Goal: Task Accomplishment & Management: Complete application form

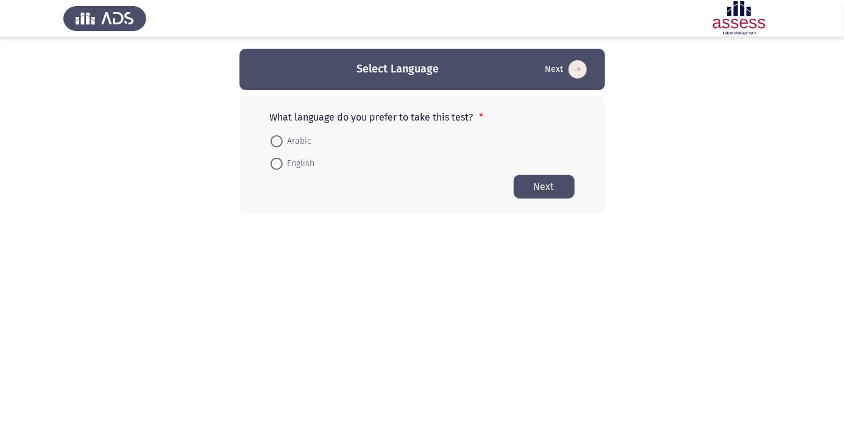
click at [276, 141] on span at bounding box center [276, 141] width 0 height 0
click at [276, 141] on input "Arabic" at bounding box center [277, 141] width 12 height 12
radio input "true"
click at [564, 188] on button "Next" at bounding box center [544, 186] width 61 height 24
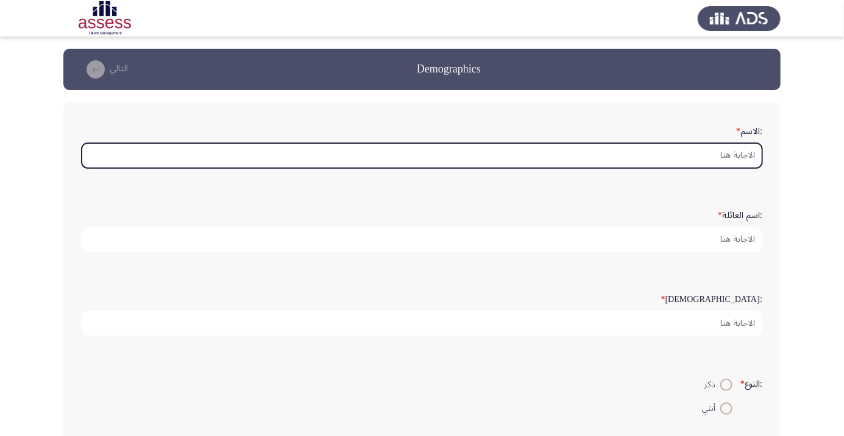
click at [726, 157] on input ":الاسم *" at bounding box center [422, 155] width 681 height 25
type input "م"
type input "Mostafa"
click at [731, 242] on input ":اسم العائلة *" at bounding box center [422, 239] width 681 height 25
type input "Elewa"
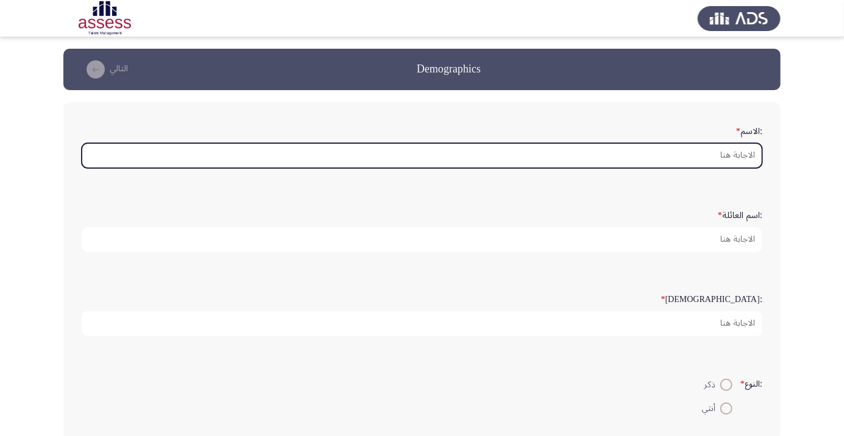
click at [726, 322] on input ":السن *" at bounding box center [422, 323] width 681 height 25
type input "41"
click at [726, 385] on span at bounding box center [726, 385] width 0 height 0
click at [724, 379] on input "ذكر" at bounding box center [726, 385] width 12 height 12
radio input "true"
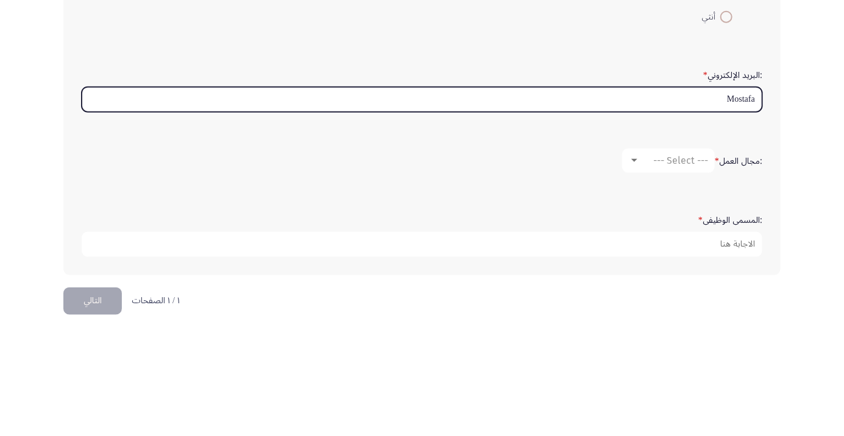
click at [699, 213] on input "Mostafa" at bounding box center [422, 213] width 681 height 25
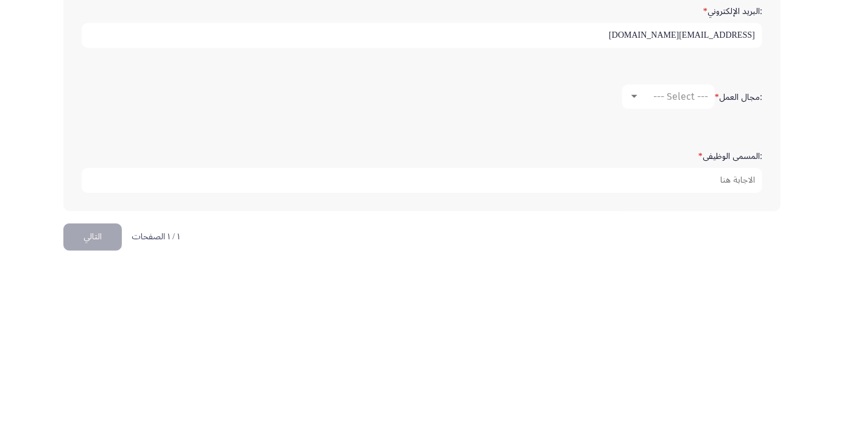
type input "Mostafa01002616251@gmail.com"
click at [640, 277] on div "--- Select ---" at bounding box center [674, 275] width 68 height 12
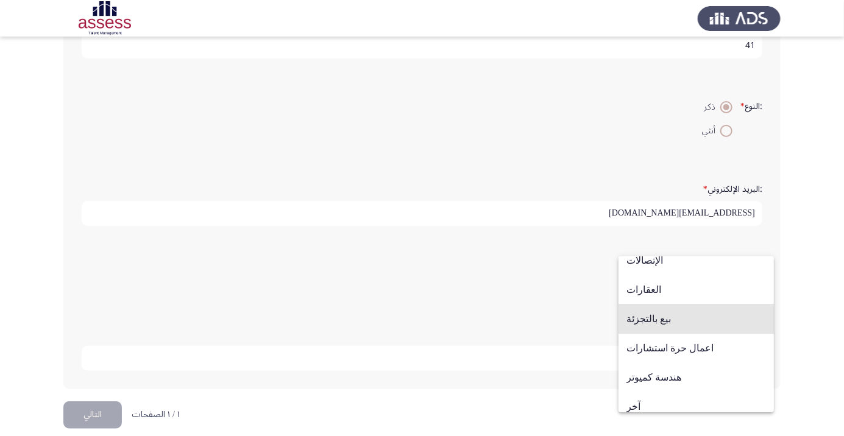
scroll to position [400, 0]
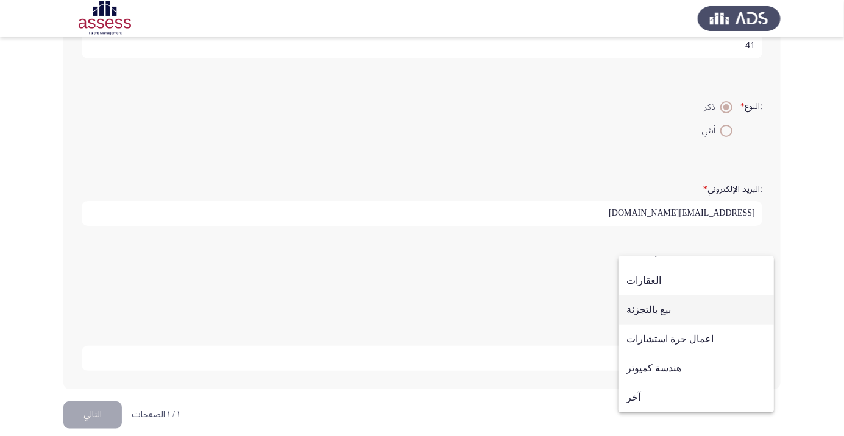
click at [702, 307] on span "بيع بالتجزئة" at bounding box center [696, 309] width 140 height 29
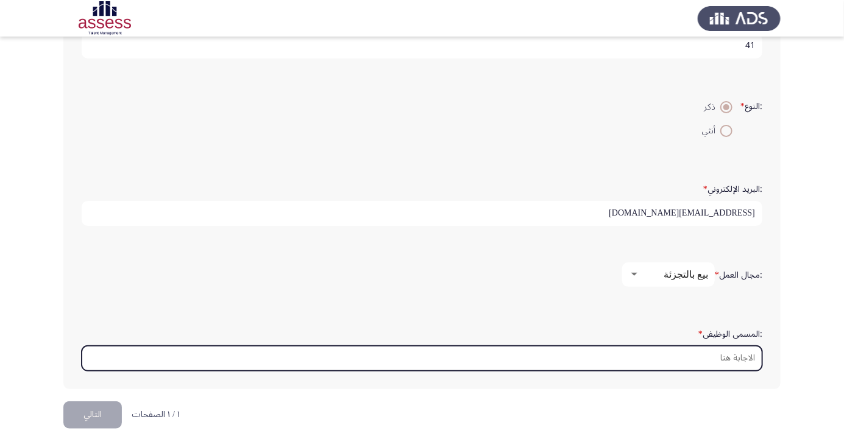
click at [696, 353] on input ":المسمى الوظيفى *" at bounding box center [422, 358] width 681 height 25
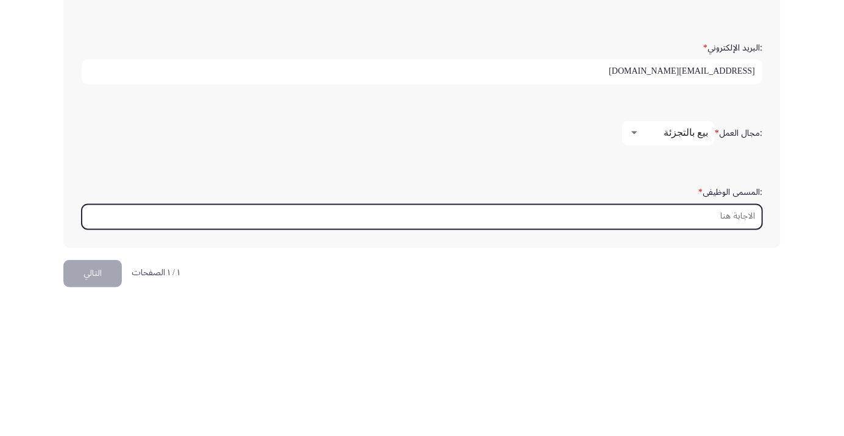
scroll to position [288, 0]
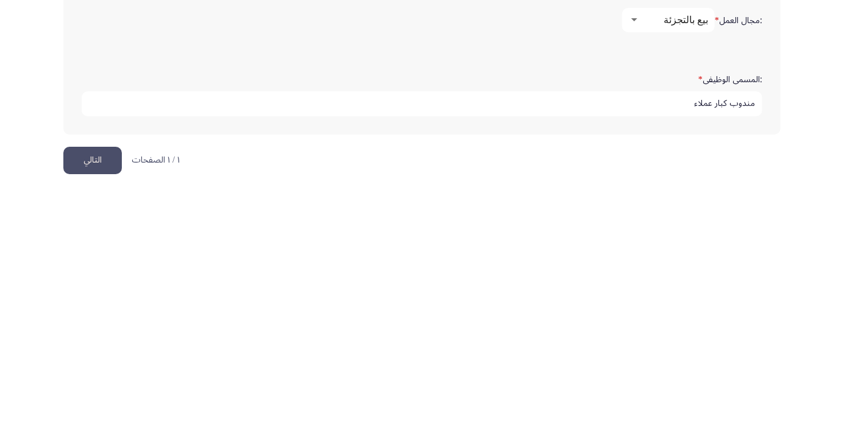
type input "مندوب كبار عملاء"
click at [83, 401] on button "التالي" at bounding box center [92, 404] width 58 height 27
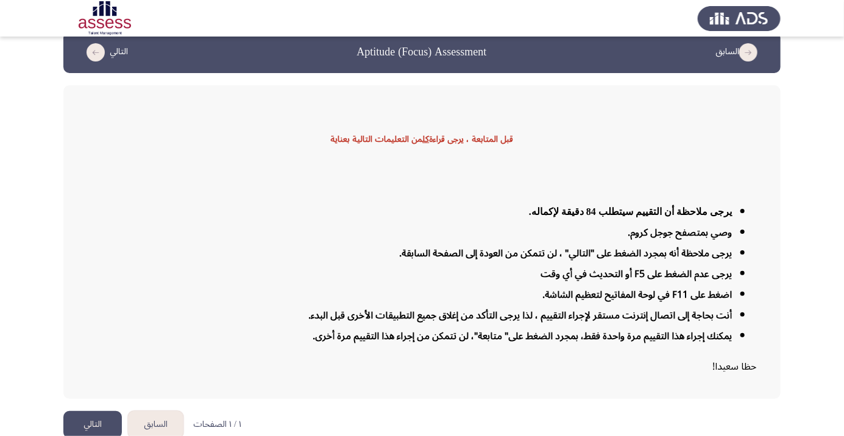
scroll to position [29, 0]
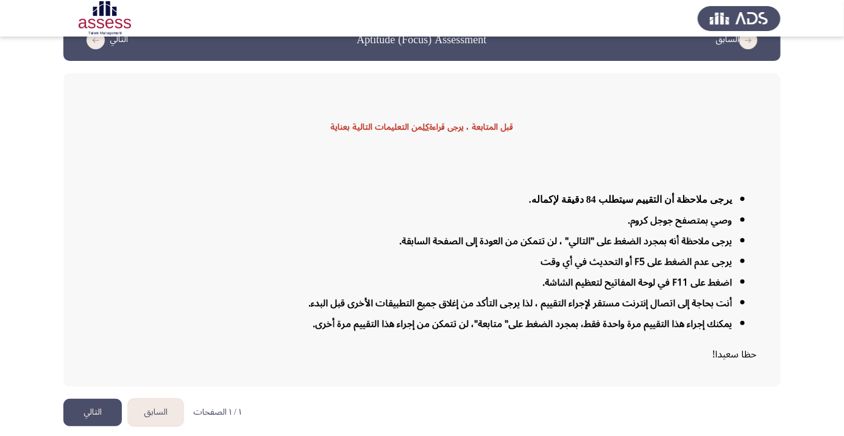
click at [97, 426] on button "التالي" at bounding box center [92, 412] width 58 height 27
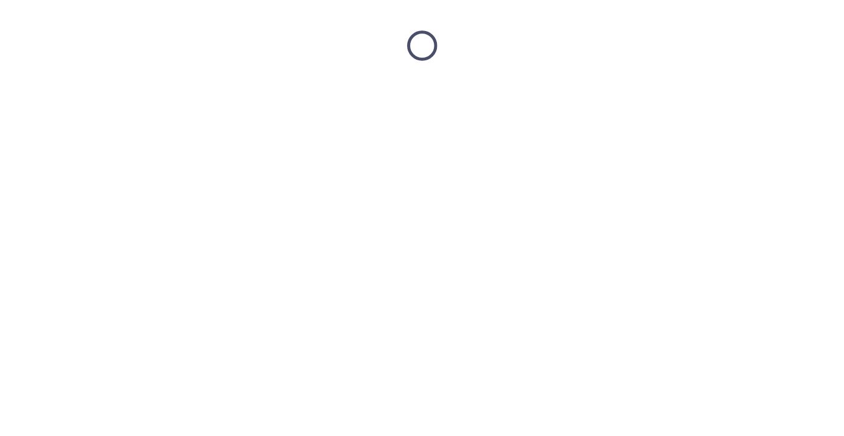
scroll to position [0, 0]
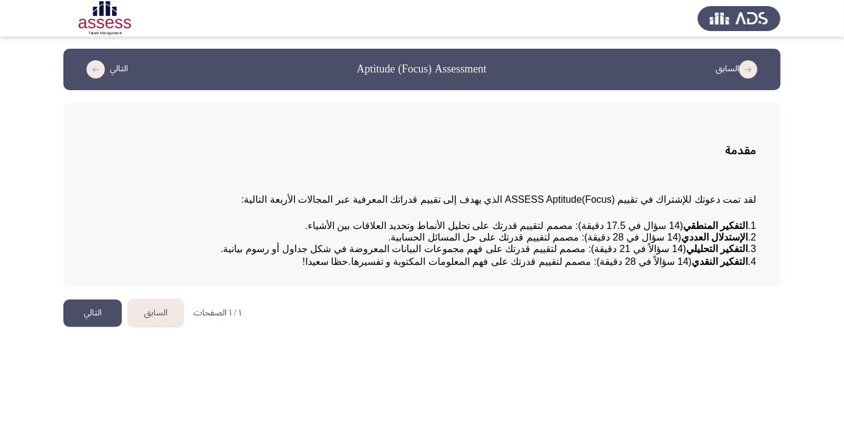
click at [99, 327] on button "التالي" at bounding box center [92, 313] width 58 height 27
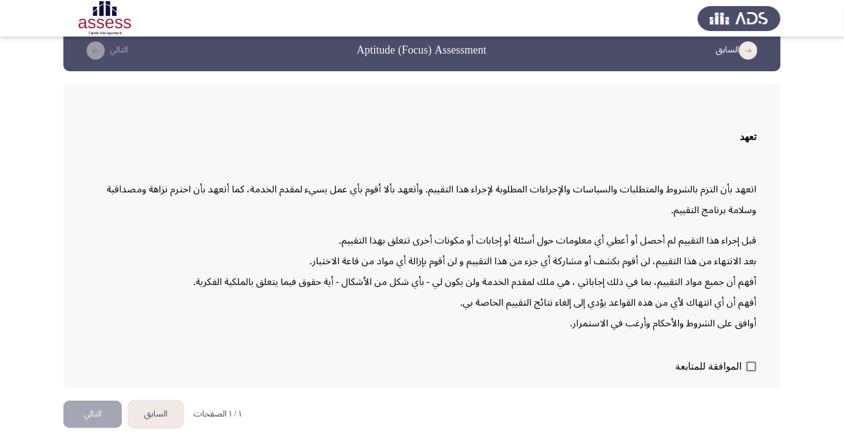
scroll to position [35, 0]
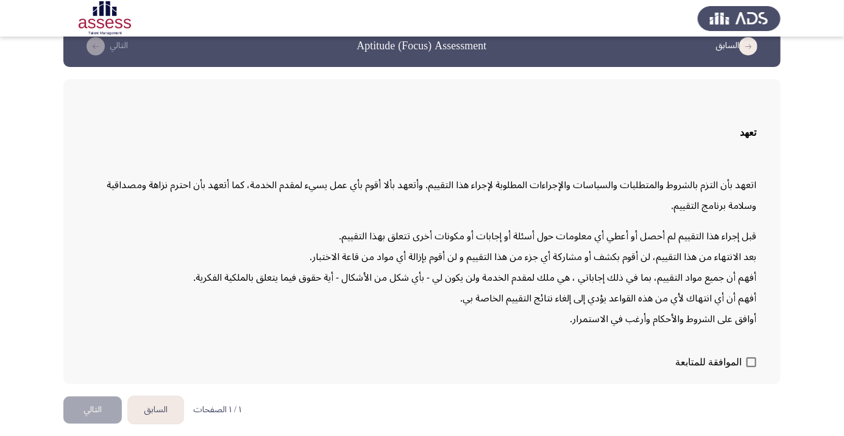
click at [755, 367] on span at bounding box center [751, 363] width 10 height 10
click at [751, 368] on input "الموافقة للمتابعة" at bounding box center [751, 367] width 1 height 1
checkbox input "true"
click at [105, 400] on button "التالي" at bounding box center [92, 410] width 58 height 27
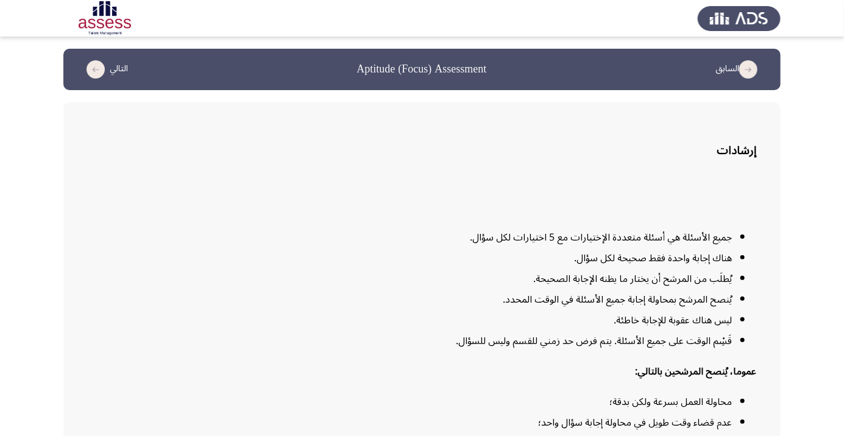
scroll to position [99, 0]
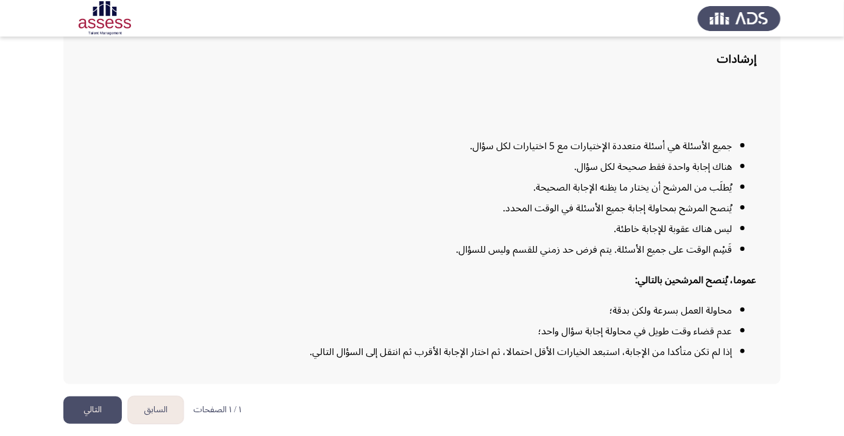
click at [105, 424] on button "التالي" at bounding box center [92, 410] width 58 height 27
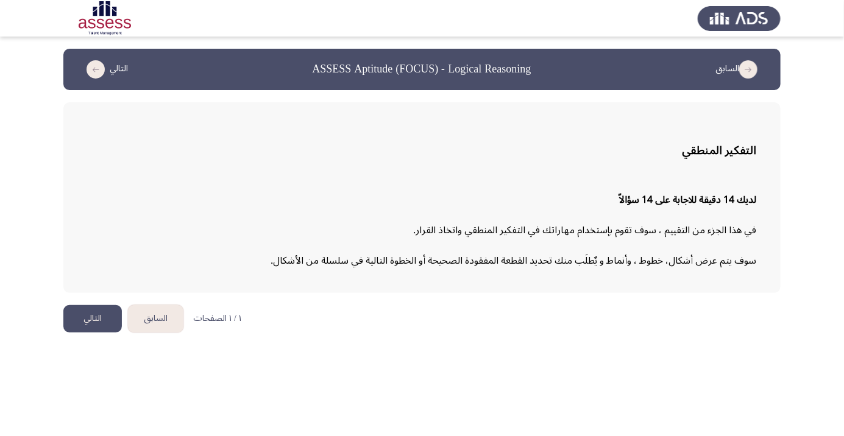
click at [105, 313] on button "التالي" at bounding box center [92, 318] width 58 height 27
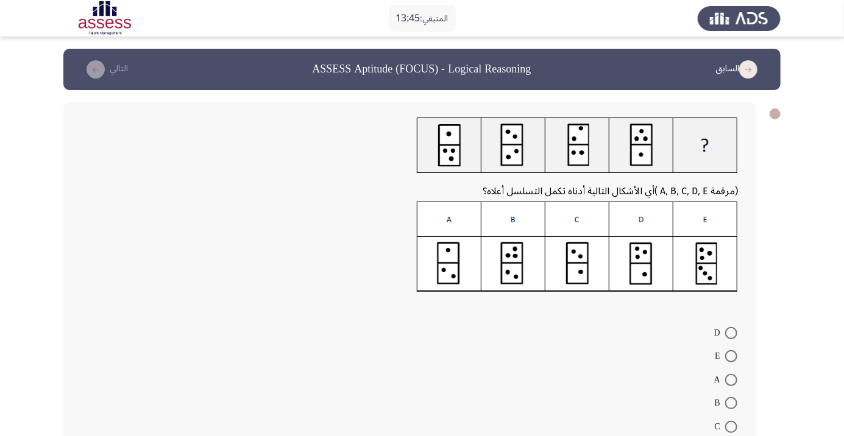
click at [752, 72] on icon "load previous page" at bounding box center [748, 69] width 18 height 18
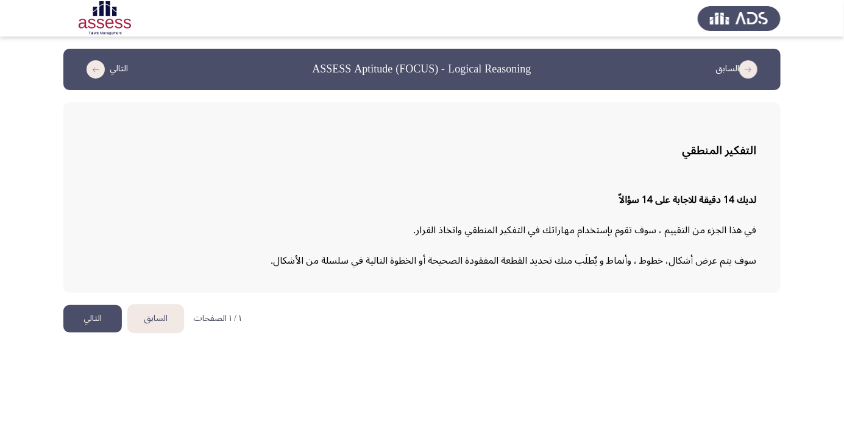
click at [102, 328] on button "التالي" at bounding box center [92, 318] width 58 height 27
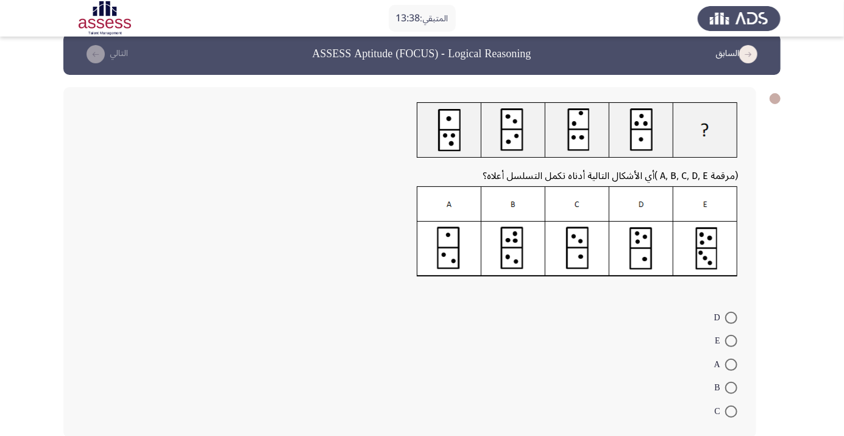
scroll to position [41, 0]
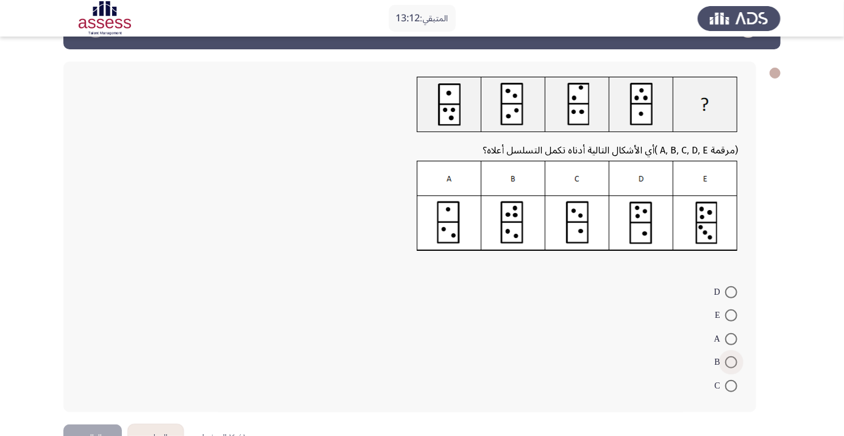
click at [731, 362] on span at bounding box center [731, 362] width 12 height 12
click at [731, 362] on input "B" at bounding box center [731, 362] width 12 height 12
radio input "true"
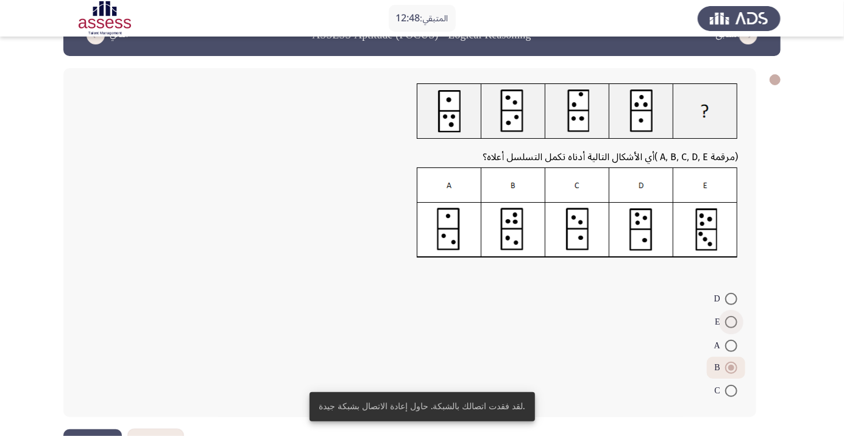
scroll to position [18, 0]
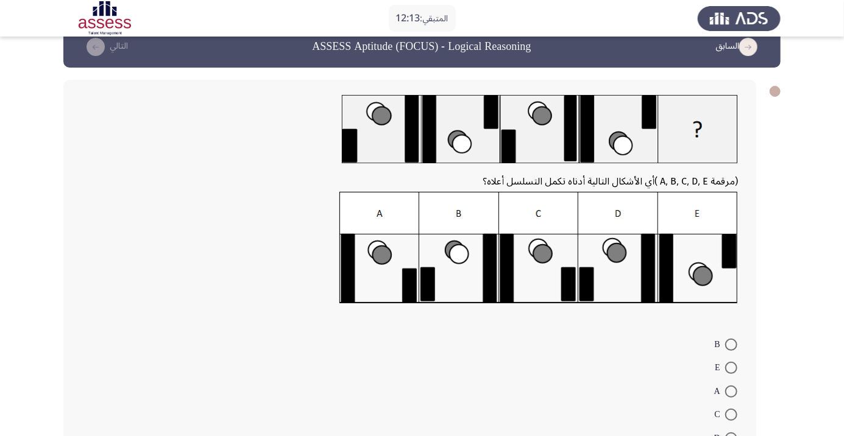
scroll to position [24, 0]
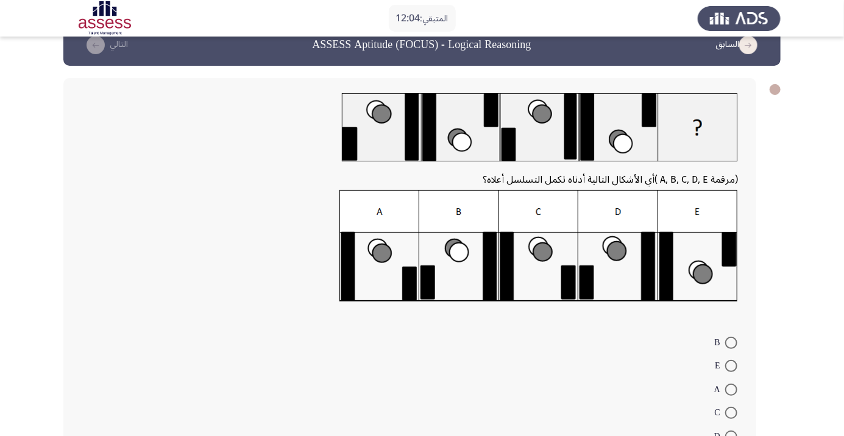
click at [548, 267] on img at bounding box center [538, 246] width 398 height 112
click at [731, 412] on span at bounding box center [731, 413] width 12 height 12
click at [731, 412] on input "C" at bounding box center [731, 413] width 12 height 12
radio input "true"
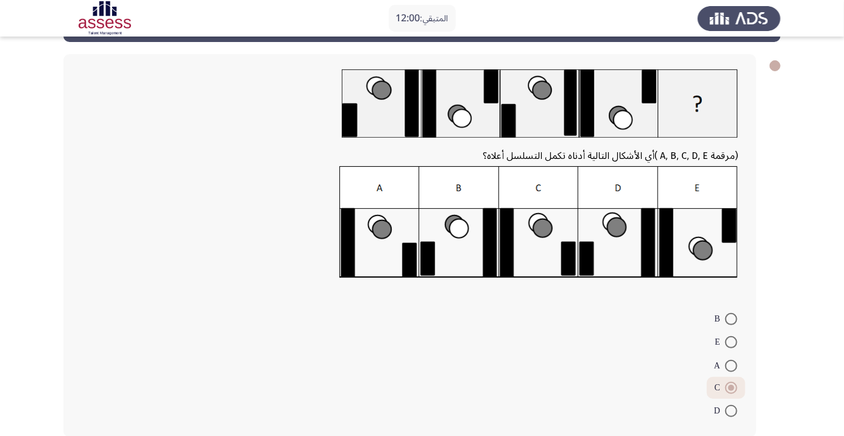
scroll to position [52, 0]
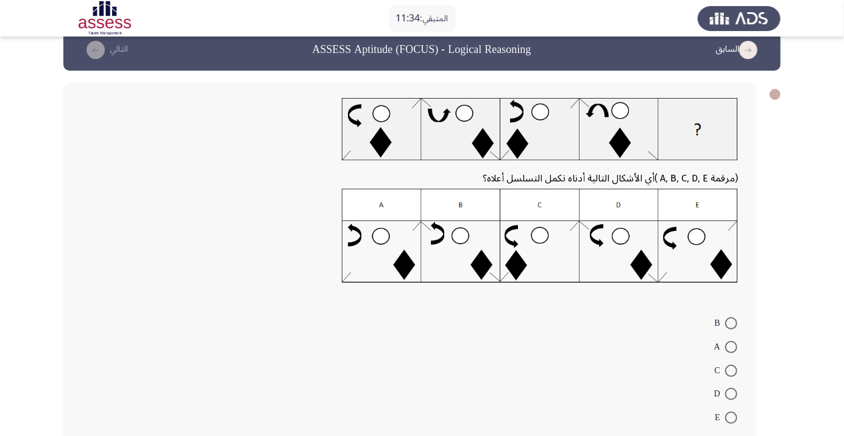
scroll to position [19, 0]
click at [731, 417] on span at bounding box center [731, 418] width 12 height 12
click at [731, 417] on input "E" at bounding box center [731, 418] width 12 height 12
radio input "true"
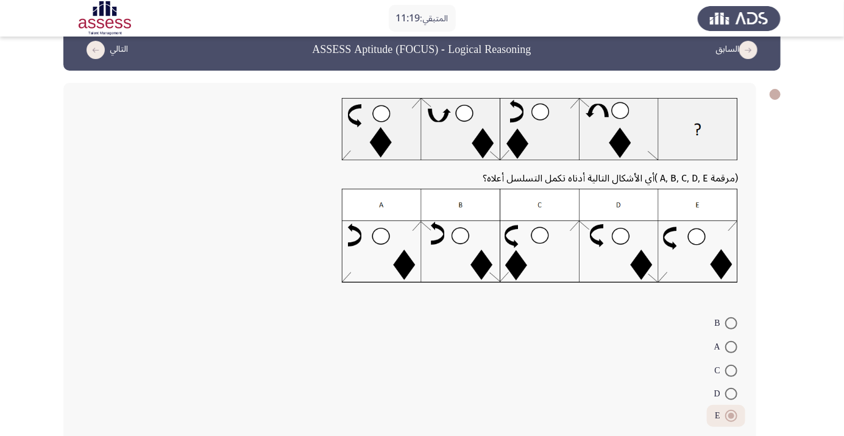
scroll to position [0, 0]
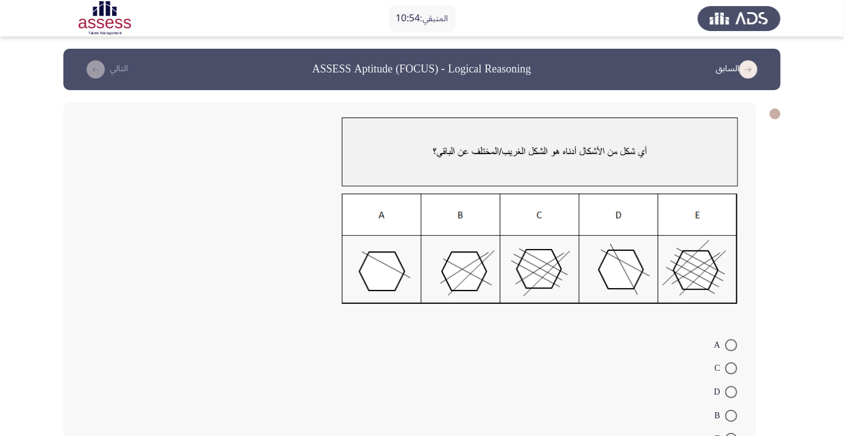
click at [731, 392] on span at bounding box center [731, 392] width 12 height 12
click at [731, 392] on input "D" at bounding box center [731, 392] width 12 height 12
radio input "true"
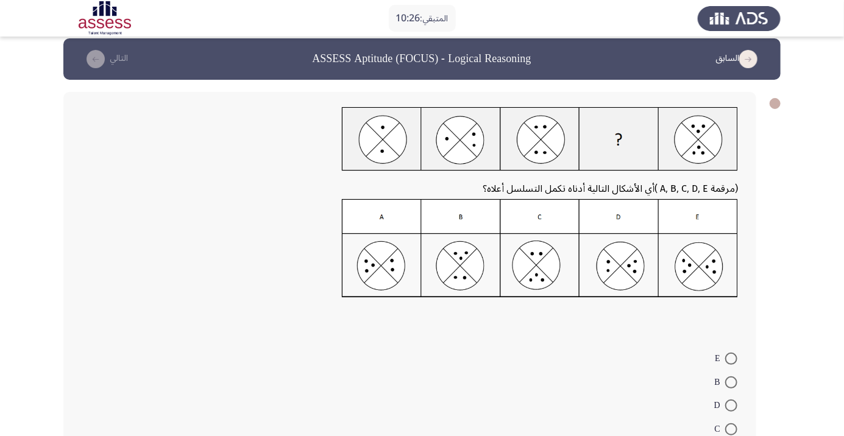
scroll to position [10, 0]
click at [731, 405] on span at bounding box center [731, 406] width 12 height 12
click at [731, 405] on input "D" at bounding box center [731, 406] width 12 height 12
radio input "true"
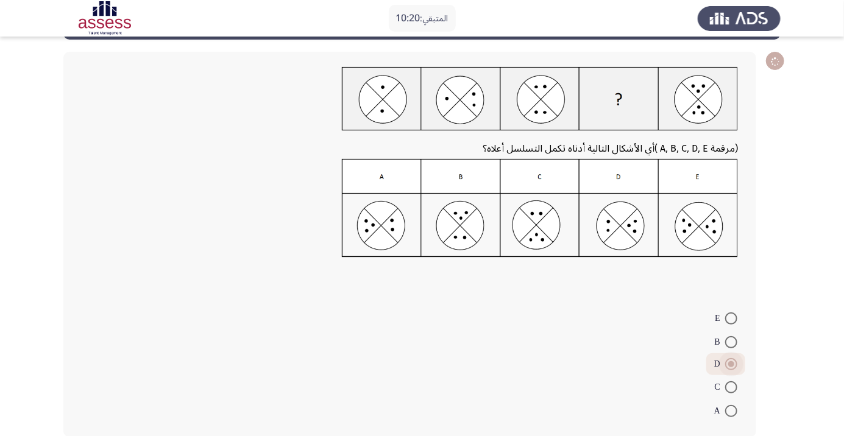
scroll to position [54, 0]
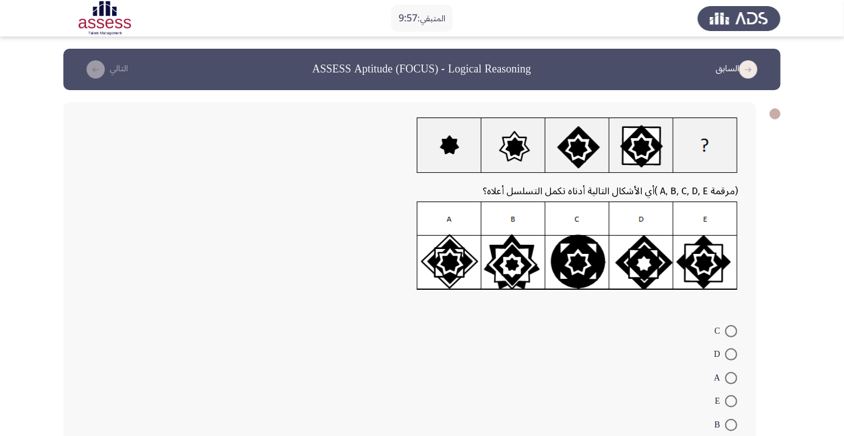
click at [731, 401] on span at bounding box center [731, 401] width 12 height 12
click at [731, 401] on input "E" at bounding box center [731, 401] width 12 height 12
radio input "true"
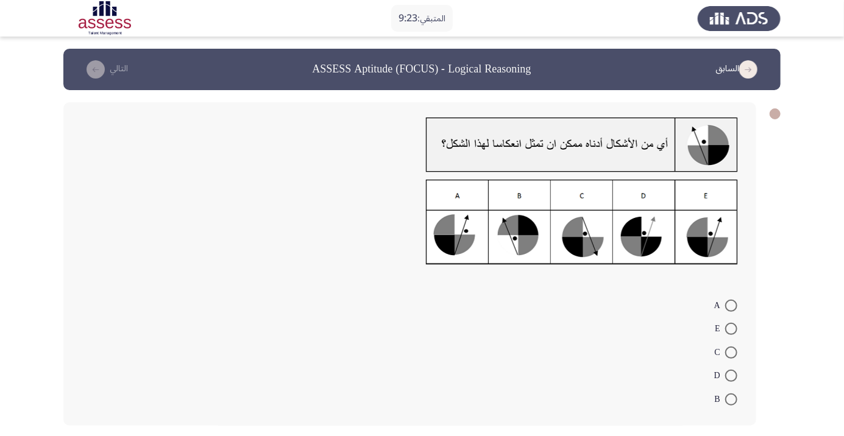
click at [731, 329] on span at bounding box center [731, 329] width 12 height 12
click at [731, 329] on input "E" at bounding box center [731, 329] width 12 height 12
radio input "true"
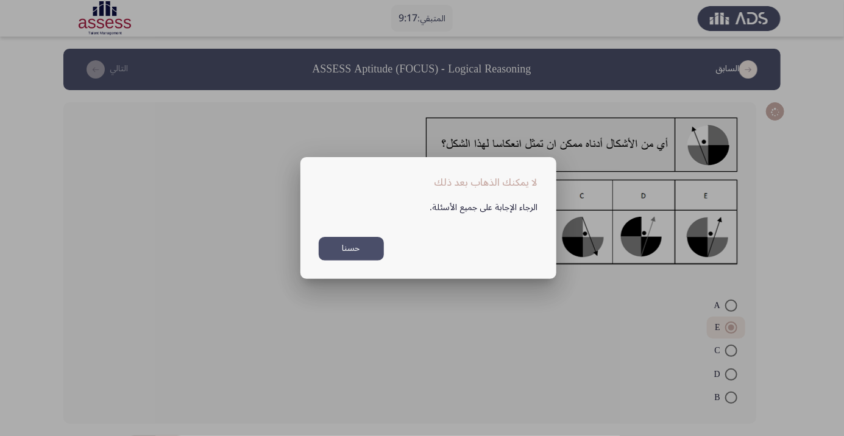
click at [218, 356] on div at bounding box center [422, 218] width 844 height 436
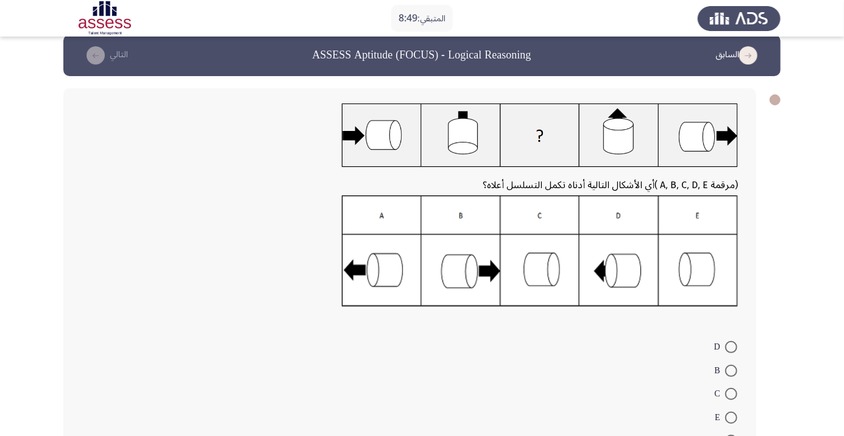
scroll to position [12, 0]
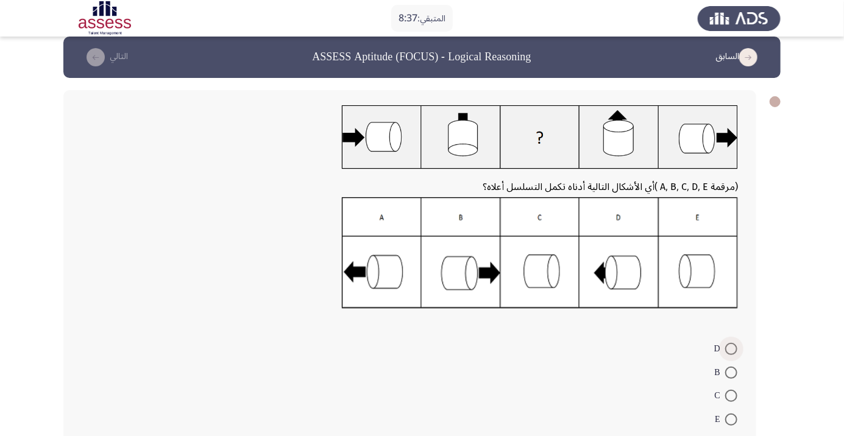
click at [731, 349] on span at bounding box center [731, 349] width 12 height 12
click at [731, 349] on input "D" at bounding box center [731, 349] width 12 height 12
radio input "true"
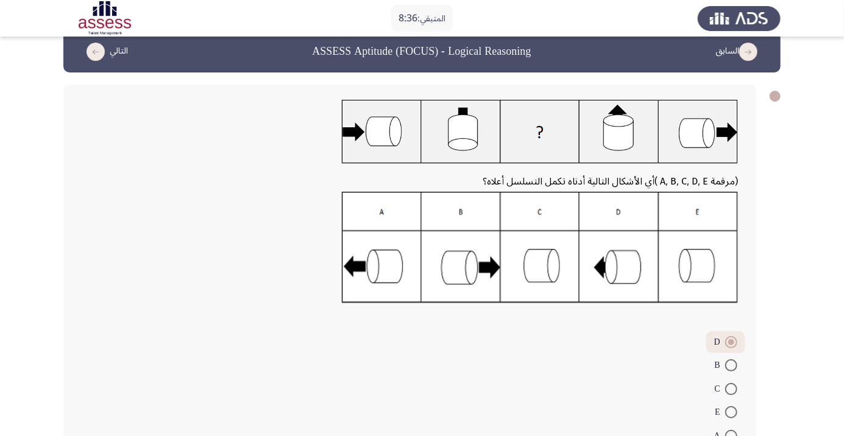
scroll to position [46, 0]
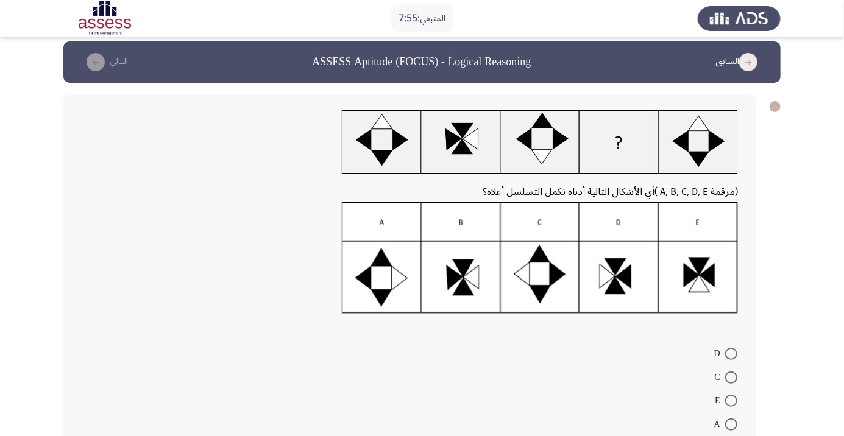
scroll to position [0, 0]
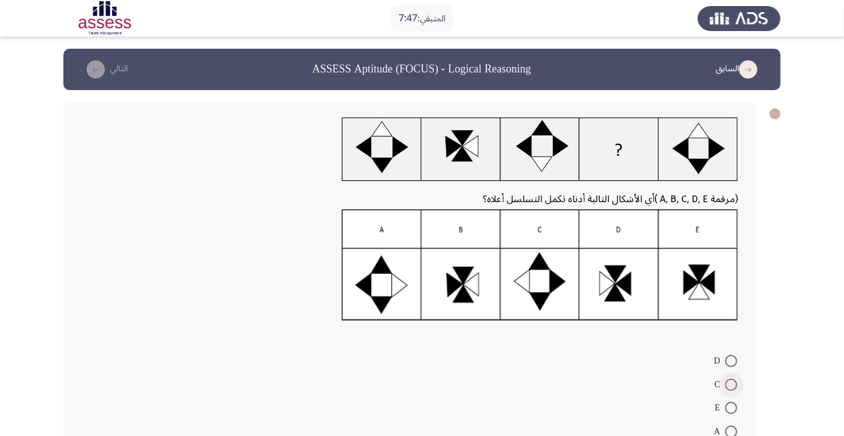
click at [731, 384] on span at bounding box center [731, 385] width 12 height 12
click at [731, 384] on input "C" at bounding box center [731, 385] width 12 height 12
radio input "true"
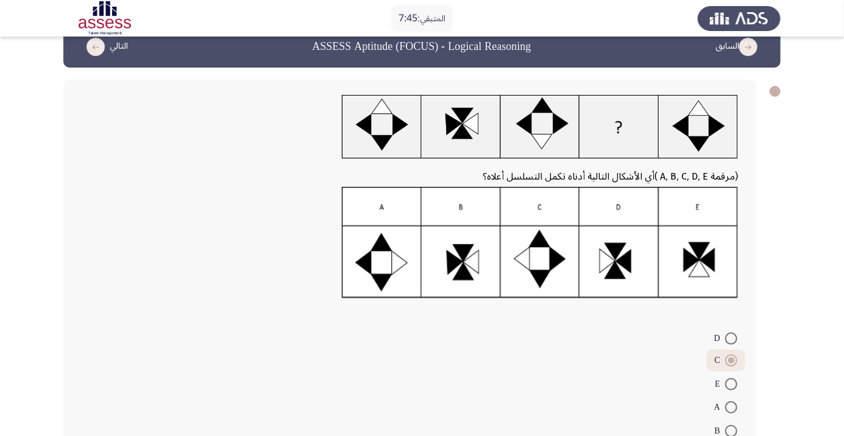
scroll to position [46, 0]
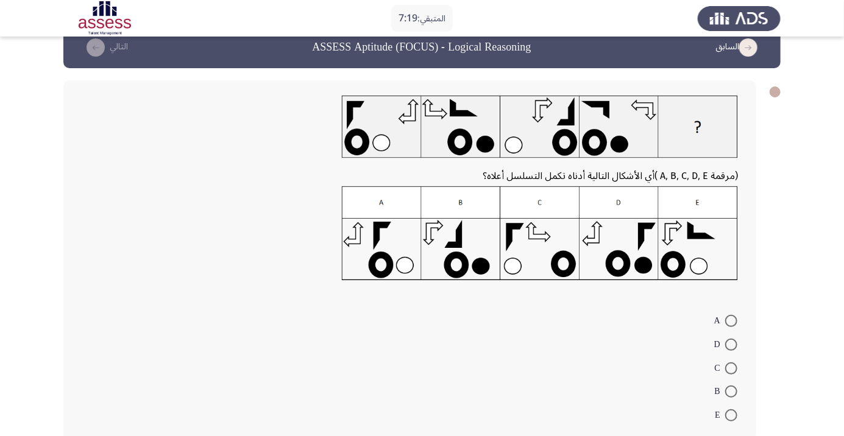
scroll to position [25, 0]
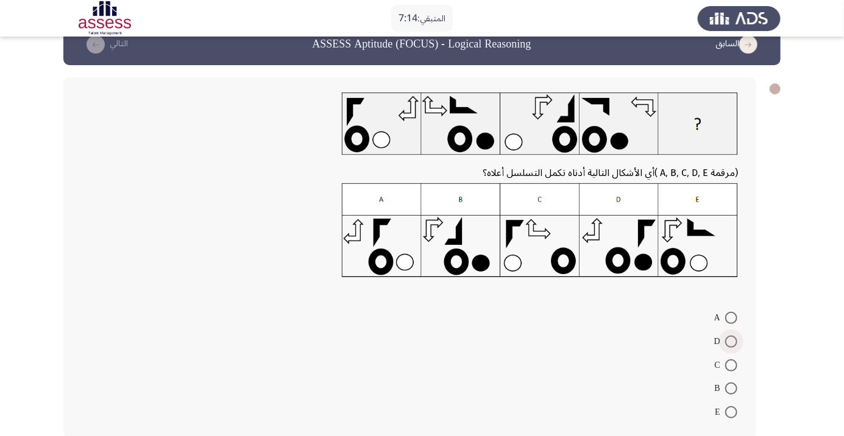
click at [731, 341] on span at bounding box center [731, 342] width 12 height 12
click at [731, 341] on input "D" at bounding box center [731, 342] width 12 height 12
radio input "true"
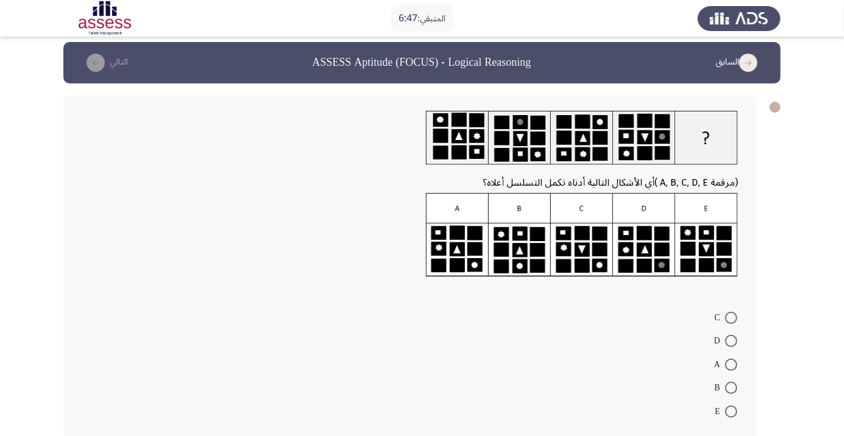
scroll to position [0, 0]
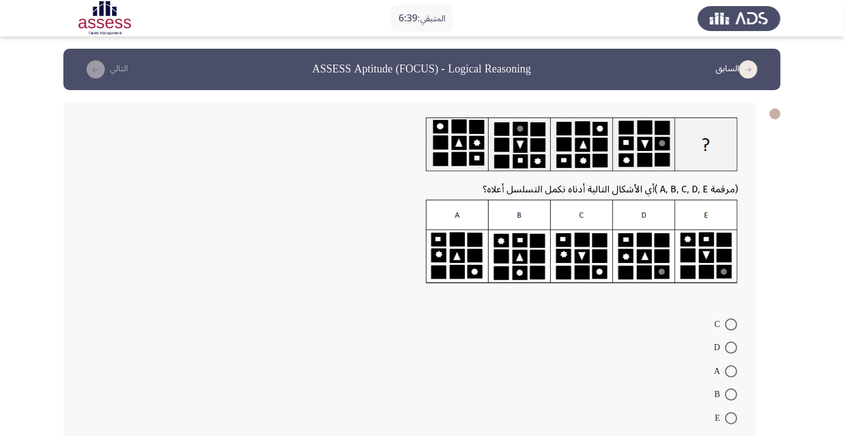
click at [734, 420] on span at bounding box center [731, 418] width 12 height 12
click at [734, 420] on input "E" at bounding box center [731, 418] width 12 height 12
radio input "true"
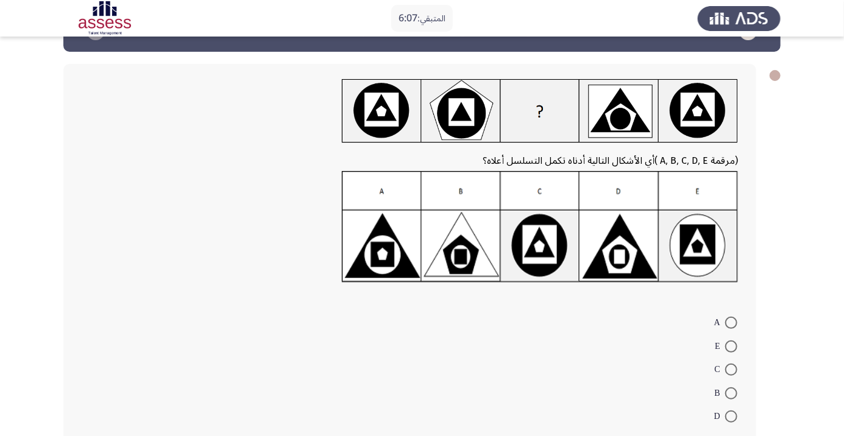
scroll to position [37, 0]
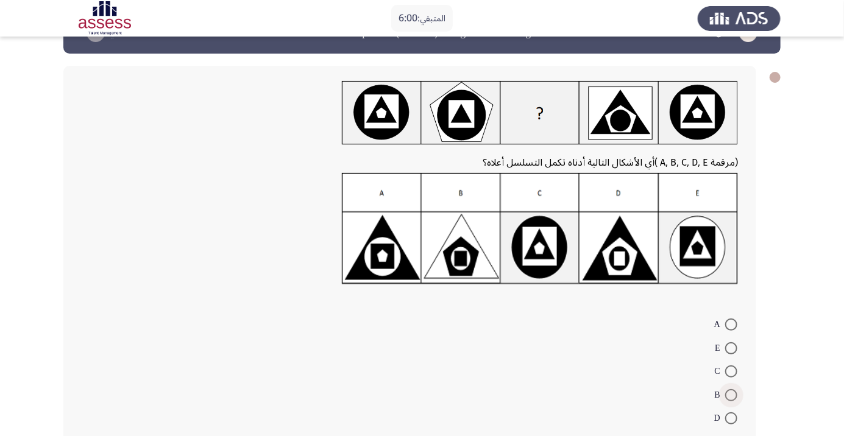
click at [731, 395] on span at bounding box center [731, 395] width 12 height 12
click at [731, 395] on input "B" at bounding box center [731, 395] width 12 height 12
radio input "true"
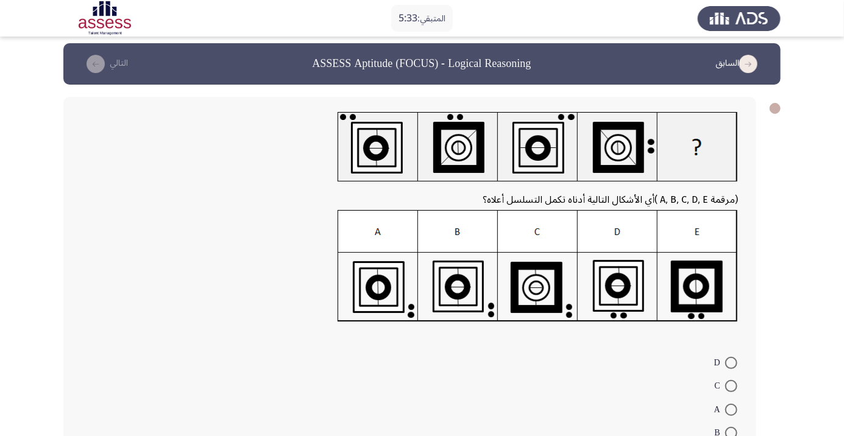
scroll to position [7, 0]
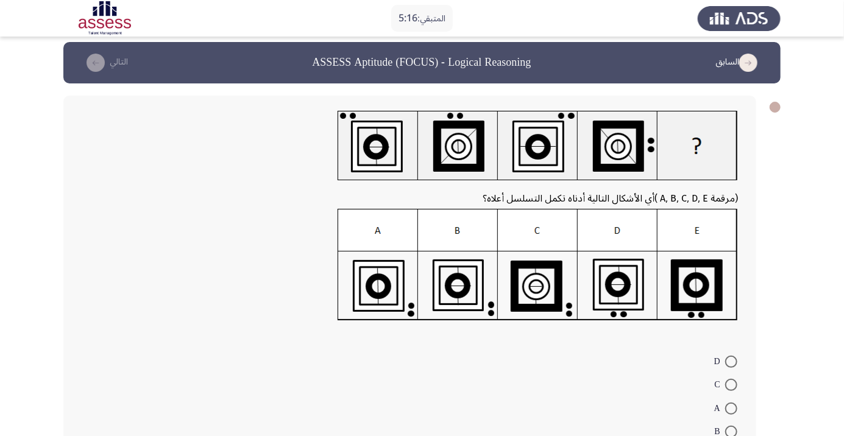
click at [731, 431] on span at bounding box center [731, 432] width 12 height 12
click at [731, 431] on input "B" at bounding box center [731, 432] width 12 height 12
radio input "true"
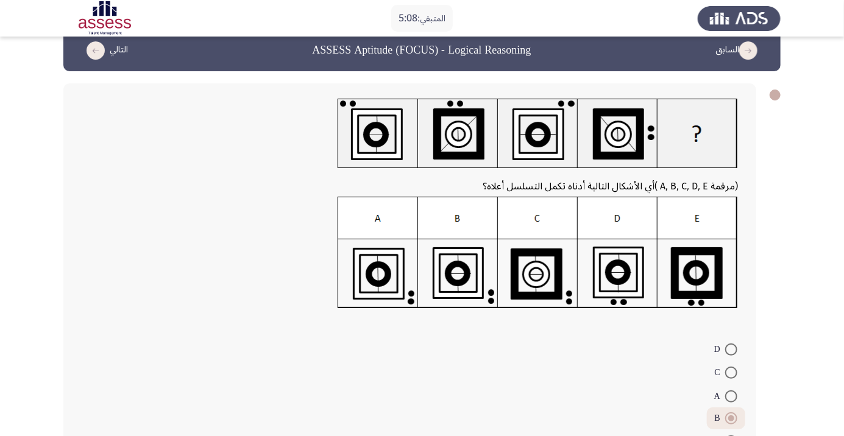
scroll to position [53, 0]
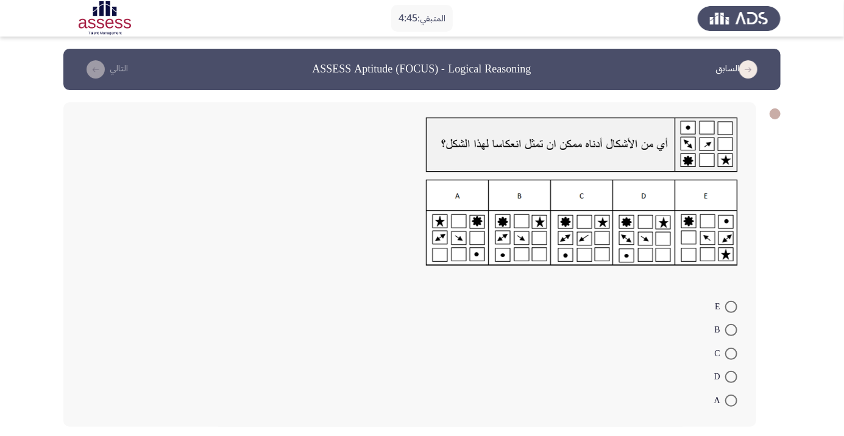
click at [731, 353] on span at bounding box center [731, 354] width 12 height 12
click at [731, 353] on input "C" at bounding box center [731, 354] width 12 height 12
radio input "true"
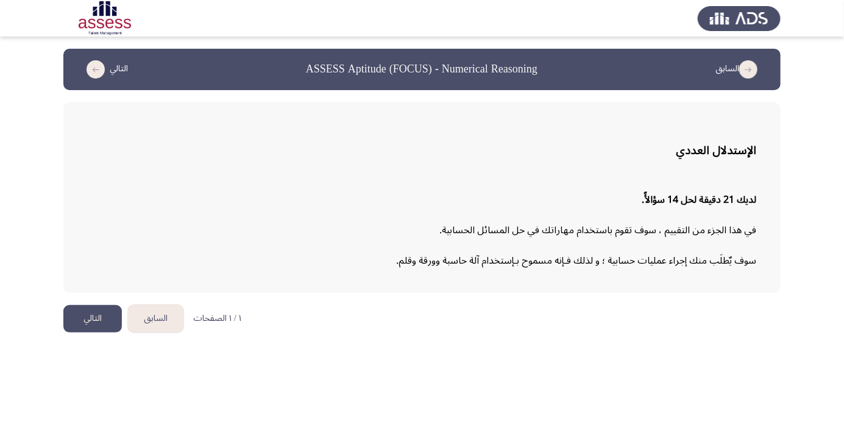
click at [96, 319] on button "التالي" at bounding box center [92, 318] width 58 height 27
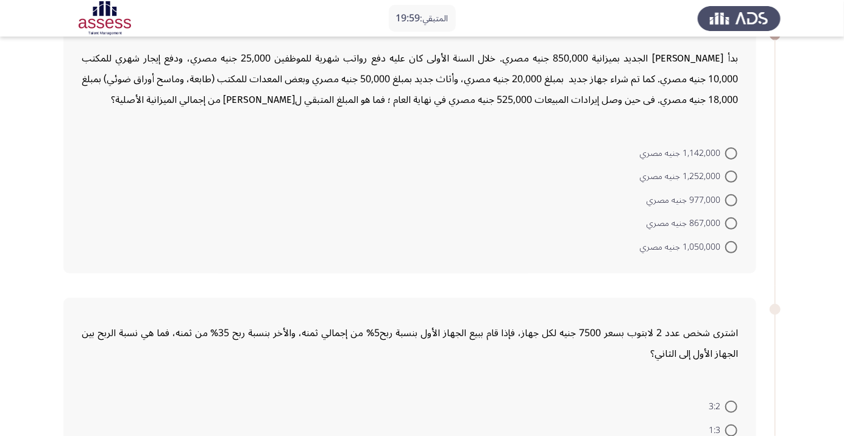
scroll to position [73, 0]
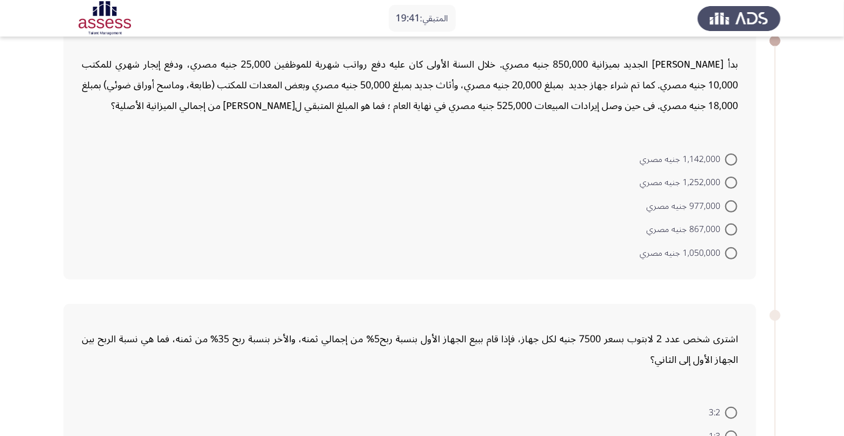
click at [732, 232] on span at bounding box center [731, 230] width 12 height 12
click at [732, 232] on input "867,000 جنيه مصري" at bounding box center [731, 230] width 12 height 12
radio input "true"
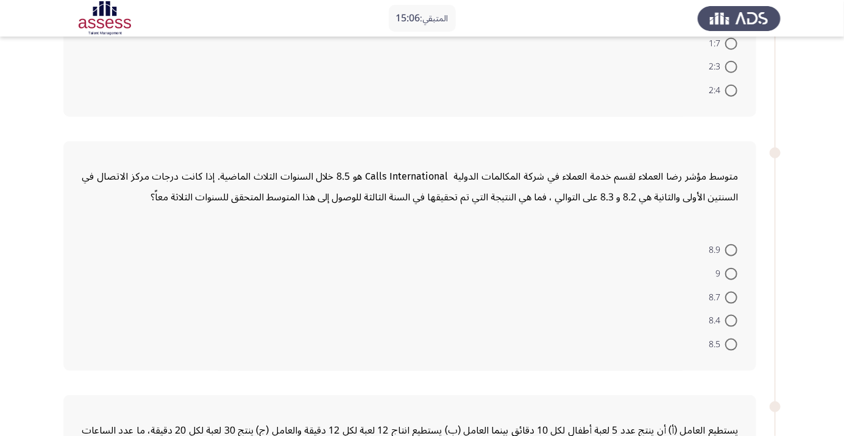
scroll to position [489, 0]
click at [731, 318] on span at bounding box center [731, 320] width 12 height 12
click at [731, 318] on input "8.4" at bounding box center [731, 320] width 12 height 12
radio input "true"
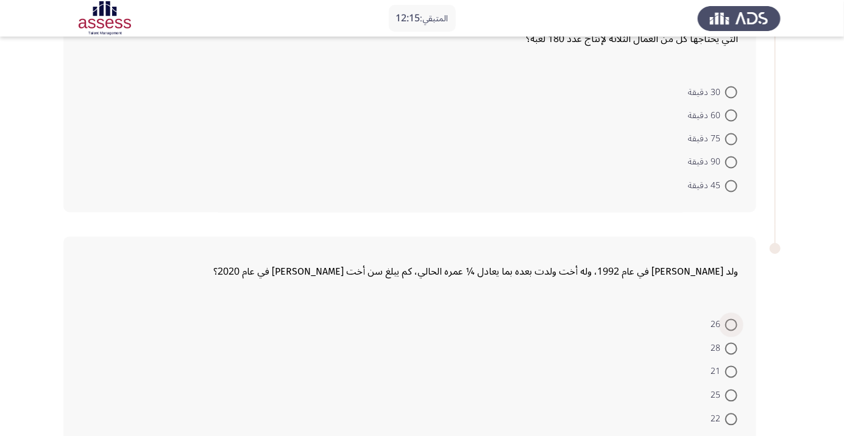
scroll to position [908, 0]
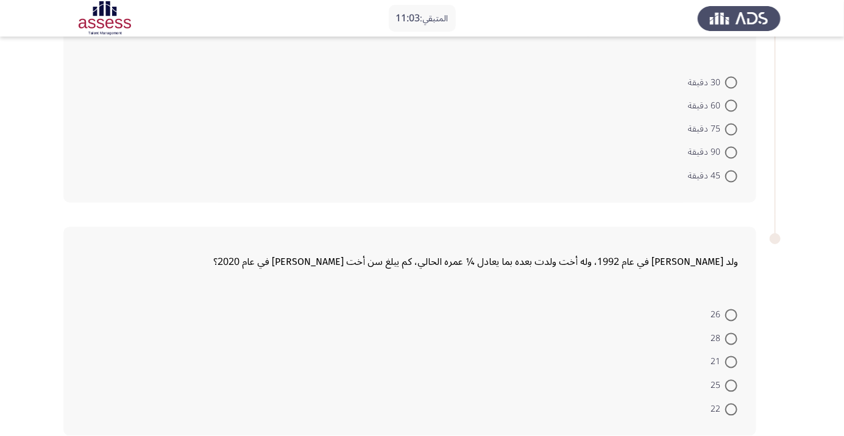
click at [731, 360] on span at bounding box center [731, 362] width 12 height 12
click at [731, 360] on input "21" at bounding box center [731, 362] width 12 height 12
radio input "true"
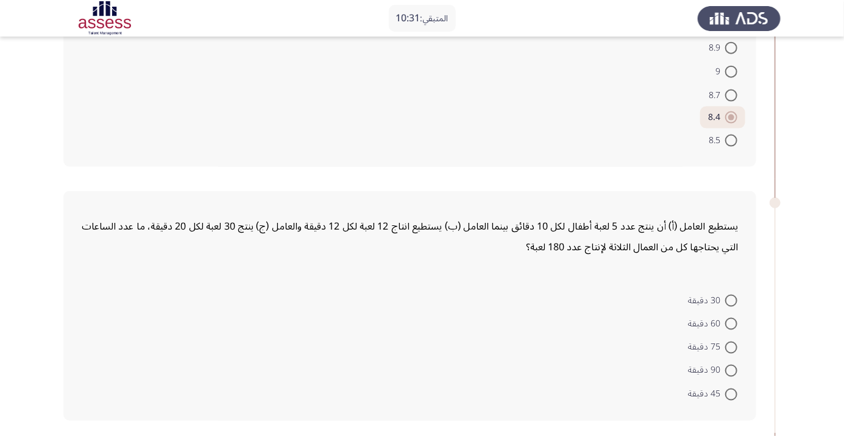
scroll to position [669, 0]
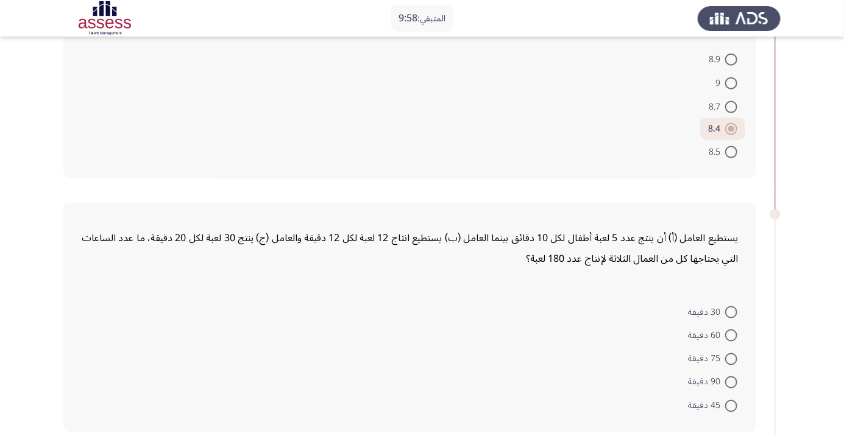
click at [380, 203] on div "يستطيع العامل (أ) أن ينتج عدد 5 لعبة أطفال لكل 10 دقائق بينما العامل (ب) يستطيع…" at bounding box center [409, 318] width 693 height 230
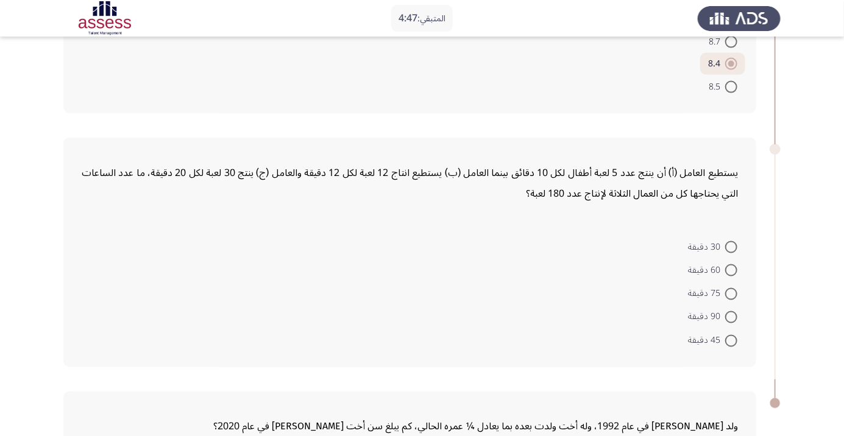
scroll to position [738, 0]
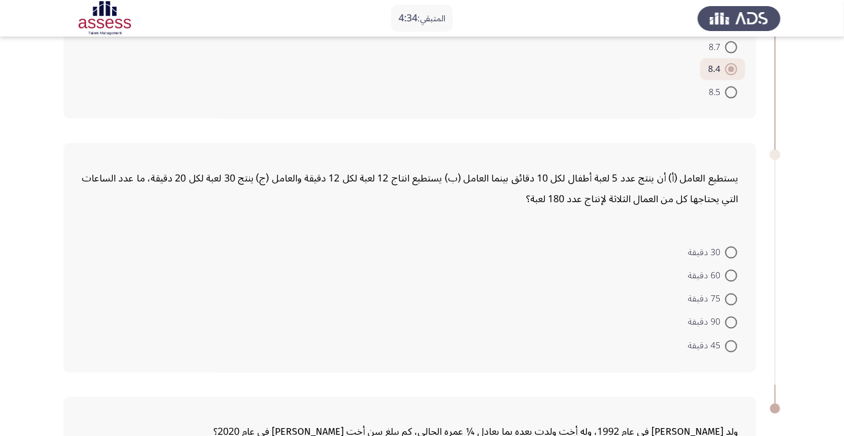
click at [731, 321] on span at bounding box center [731, 323] width 12 height 12
click at [731, 321] on input "90 دقيقة" at bounding box center [731, 323] width 12 height 12
radio input "true"
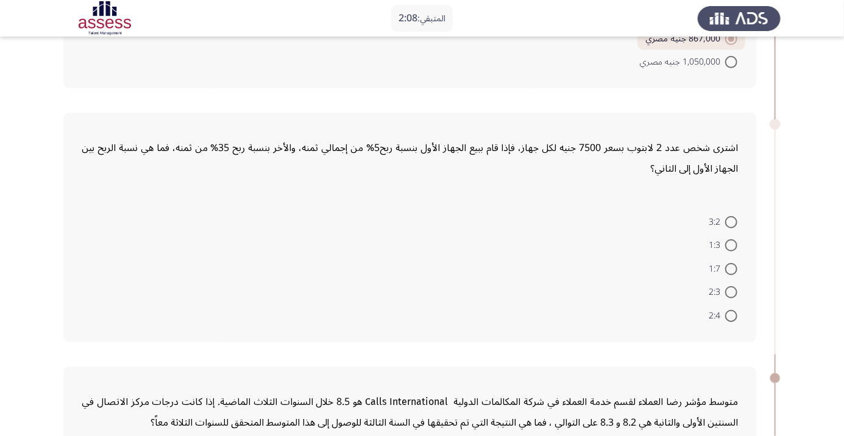
scroll to position [264, 0]
click at [737, 219] on span at bounding box center [731, 221] width 12 height 12
click at [737, 219] on input "3:2" at bounding box center [731, 221] width 12 height 12
radio input "true"
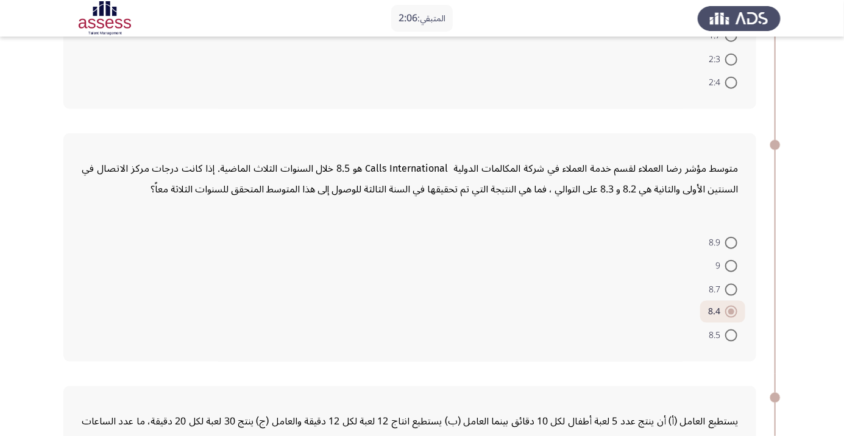
scroll to position [904, 0]
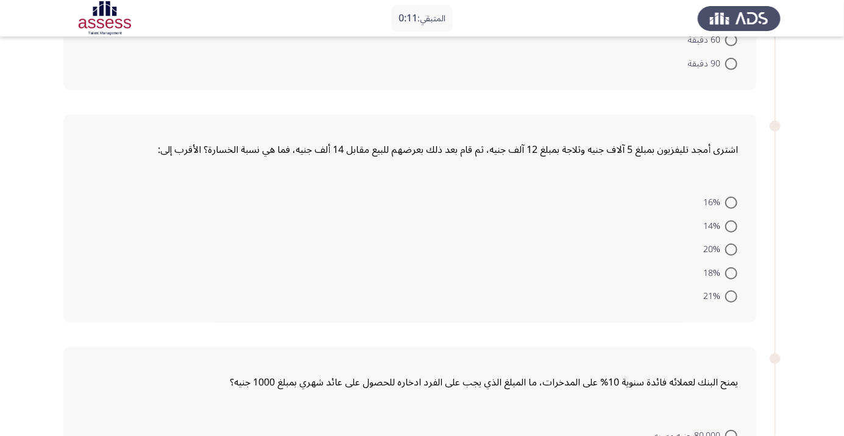
scroll to position [232, 0]
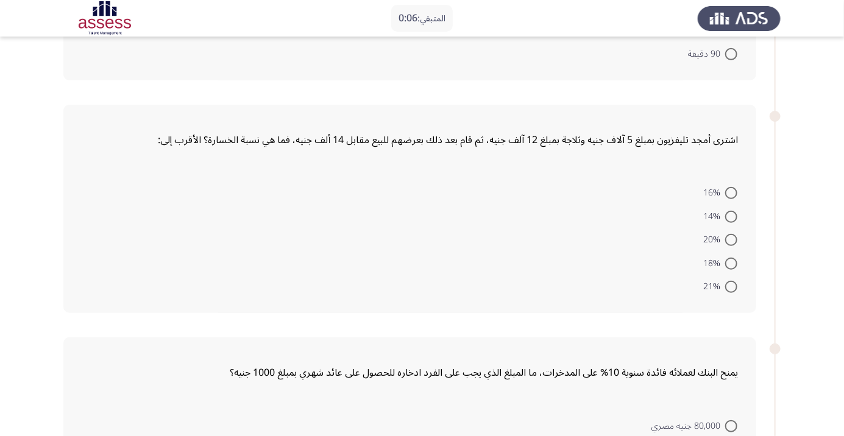
click at [731, 263] on span at bounding box center [731, 264] width 12 height 12
click at [731, 263] on input "18%" at bounding box center [731, 264] width 12 height 12
radio input "true"
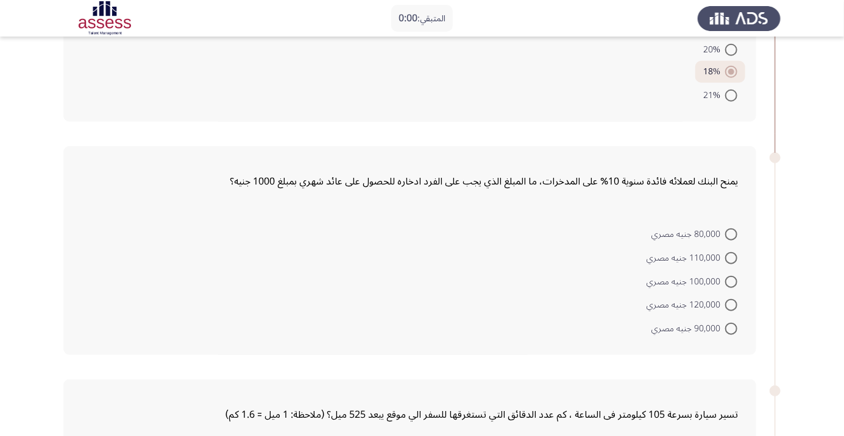
scroll to position [0, 0]
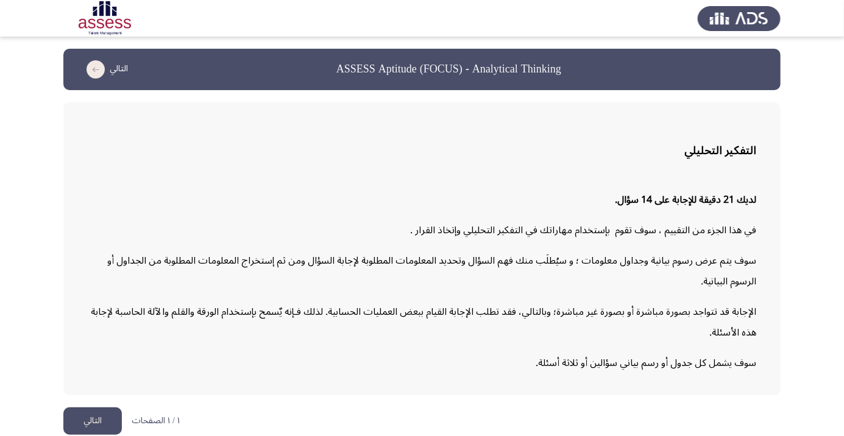
click at [105, 435] on button "التالي" at bounding box center [92, 421] width 58 height 27
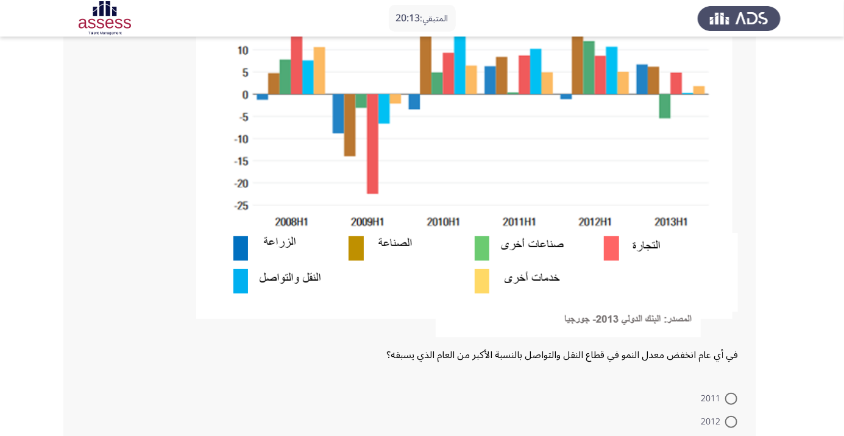
scroll to position [314, 0]
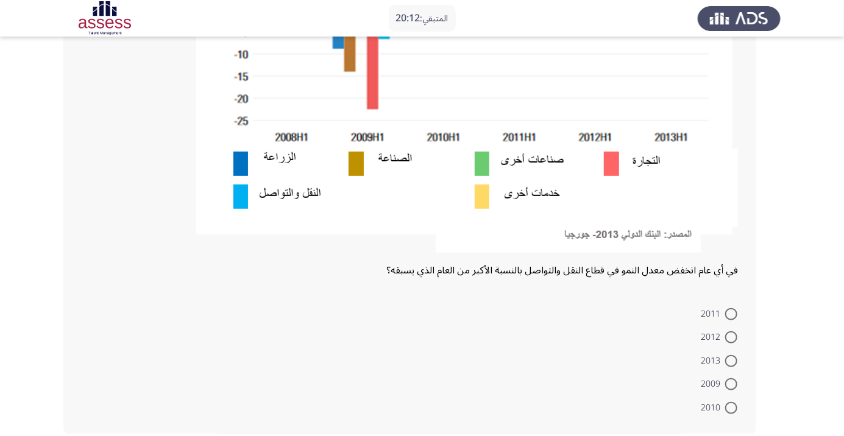
click at [731, 384] on span at bounding box center [731, 384] width 12 height 12
click at [731, 384] on input "2009" at bounding box center [731, 384] width 12 height 12
radio input "true"
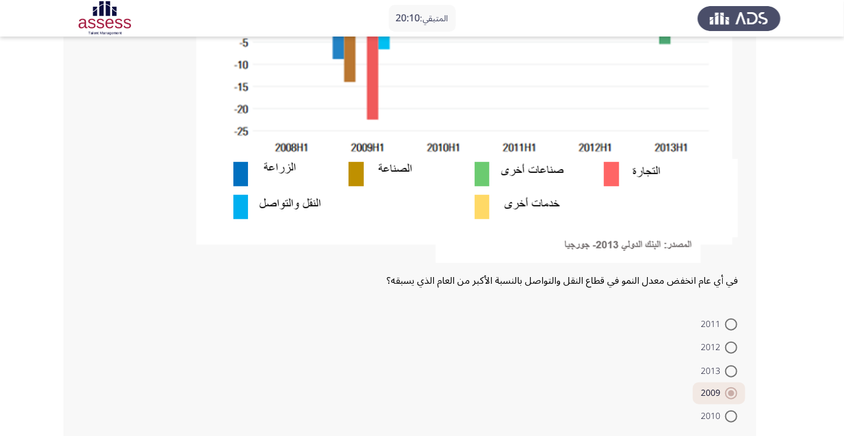
scroll to position [313, 0]
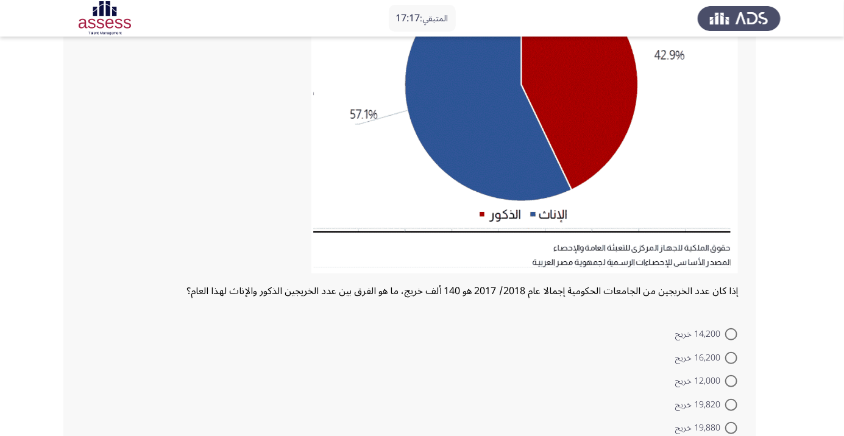
scroll to position [218, 0]
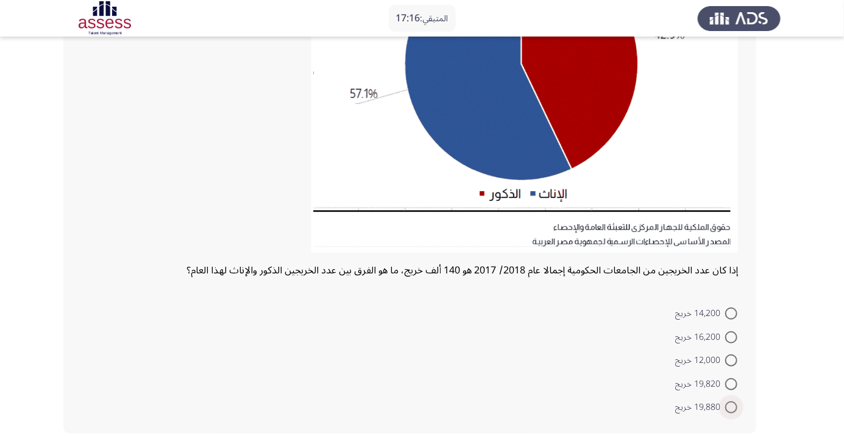
click at [729, 411] on span at bounding box center [731, 407] width 12 height 12
click at [729, 411] on input "19,880 خريج" at bounding box center [731, 407] width 12 height 12
radio input "true"
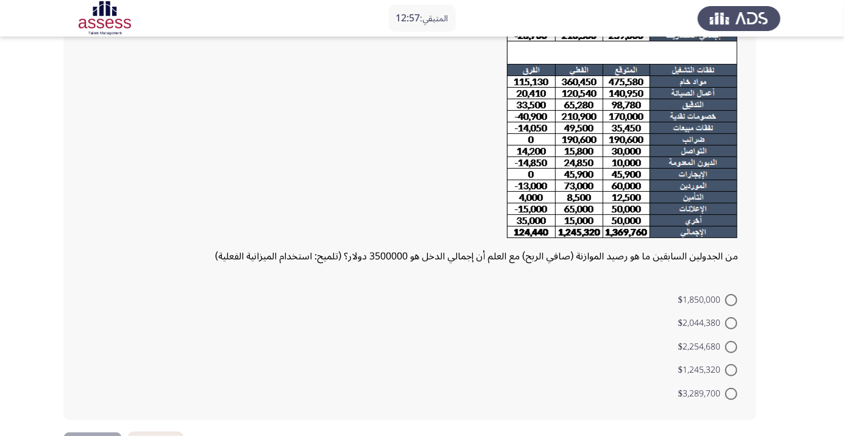
scroll to position [150, 0]
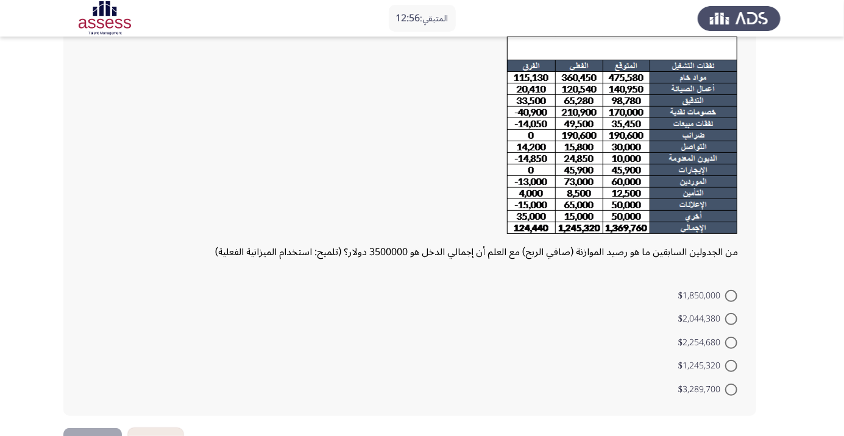
click at [731, 389] on span at bounding box center [731, 390] width 12 height 12
click at [731, 389] on input "$3,289,700" at bounding box center [731, 390] width 12 height 12
radio input "true"
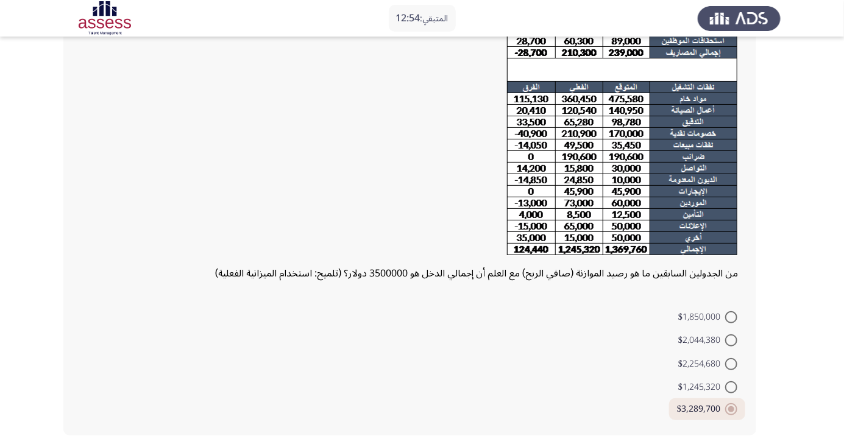
scroll to position [131, 0]
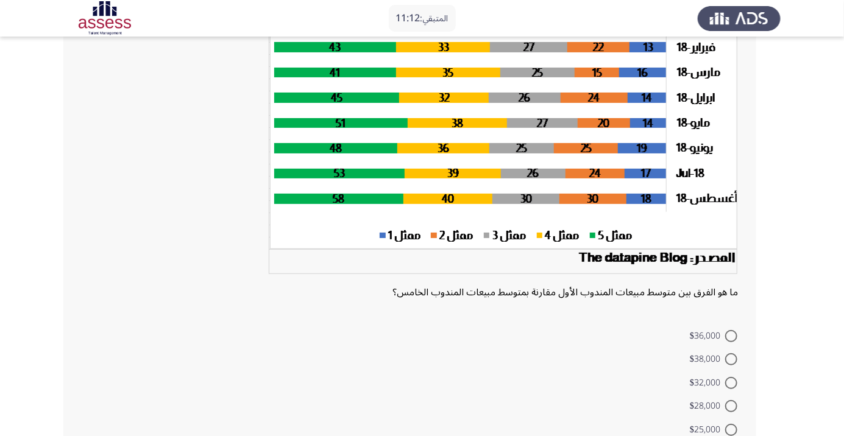
scroll to position [136, 0]
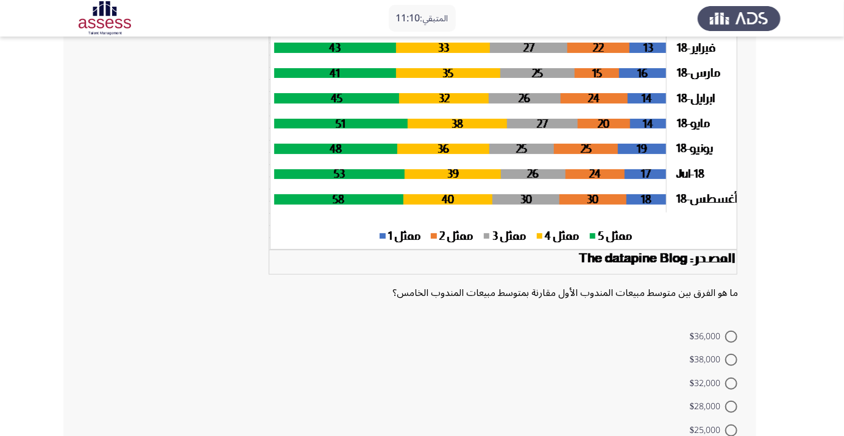
click at [731, 383] on span at bounding box center [731, 384] width 12 height 12
click at [731, 383] on input "$32,000" at bounding box center [731, 384] width 12 height 12
radio input "true"
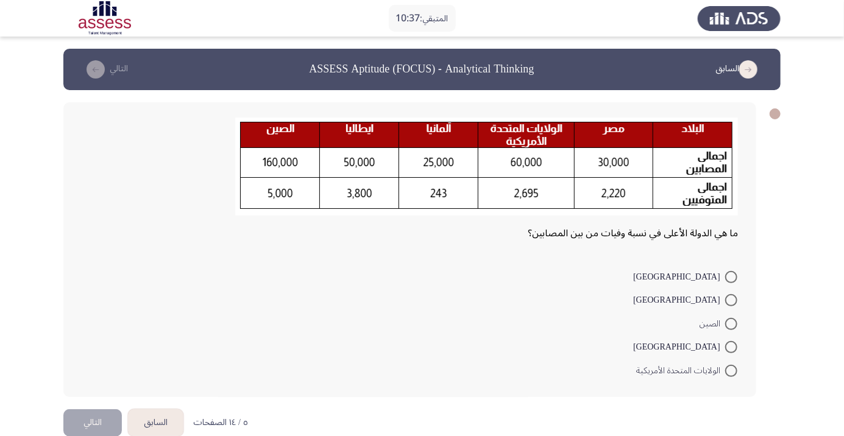
click at [0, 436] on html "المتبقي: 10:37 السابق ASSESS Aptitude (FOCUS) - Analytical Thinking التالي ما ه…" at bounding box center [422, 229] width 844 height 458
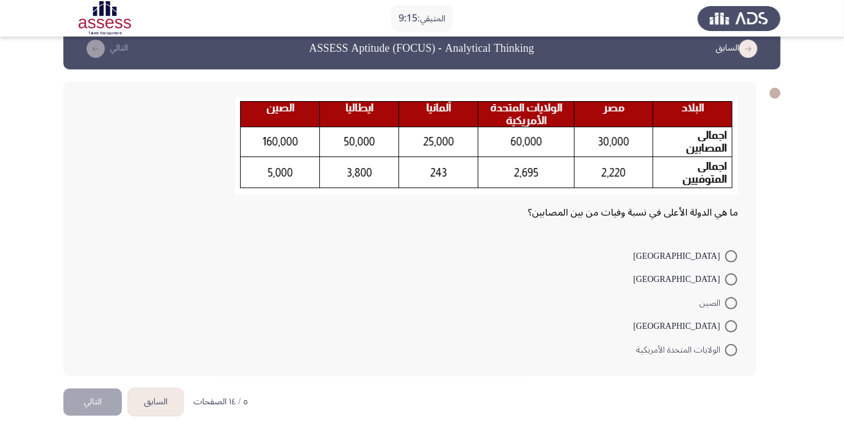
scroll to position [21, 0]
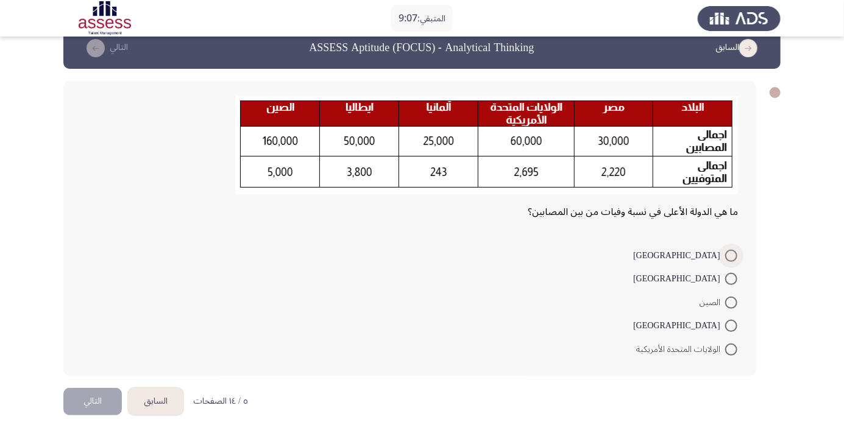
click at [731, 255] on span at bounding box center [731, 256] width 12 height 12
click at [731, 255] on input "[GEOGRAPHIC_DATA]" at bounding box center [731, 256] width 12 height 12
radio input "true"
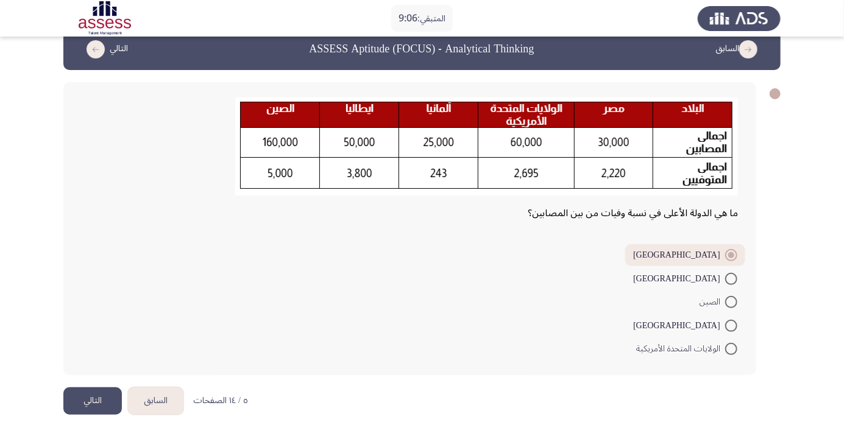
click at [97, 396] on button "التالي" at bounding box center [92, 400] width 58 height 27
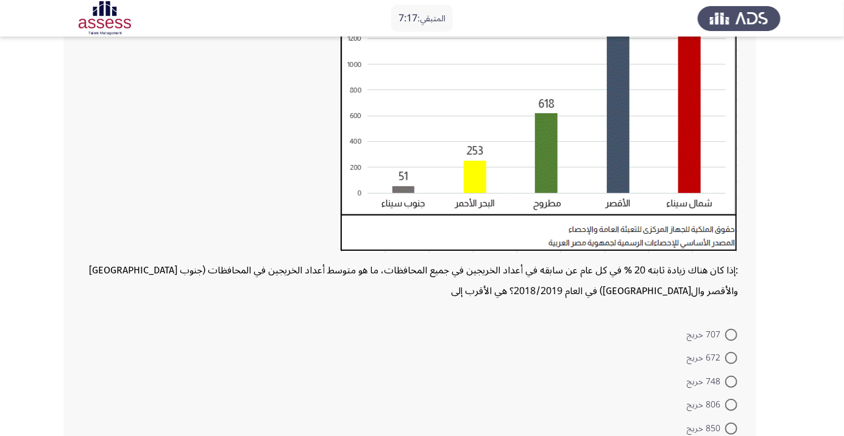
scroll to position [169, 0]
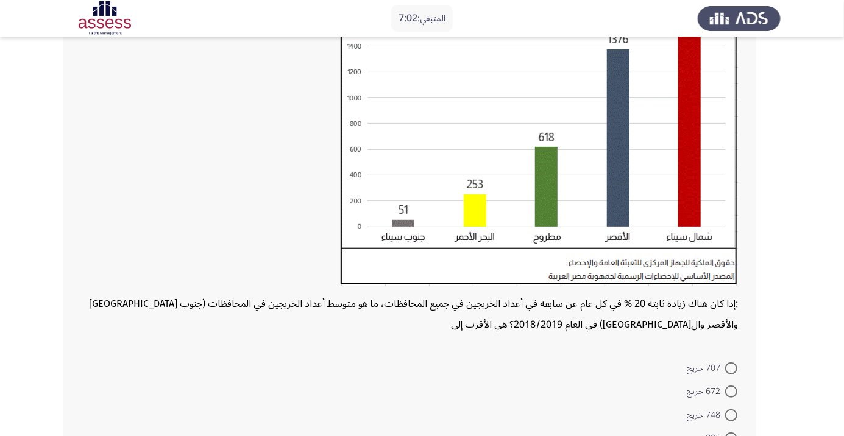
radio input "true"
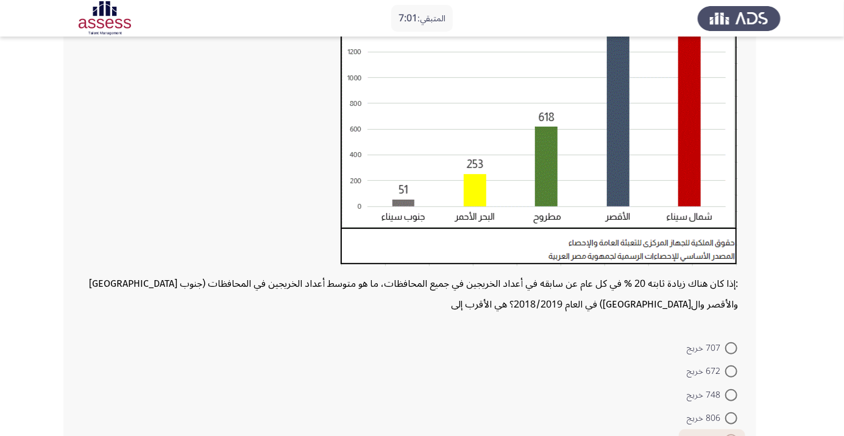
scroll to position [222, 0]
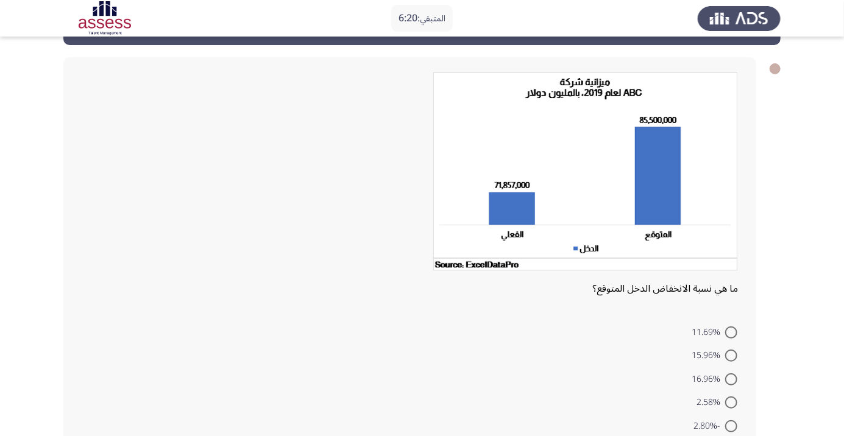
scroll to position [63, 0]
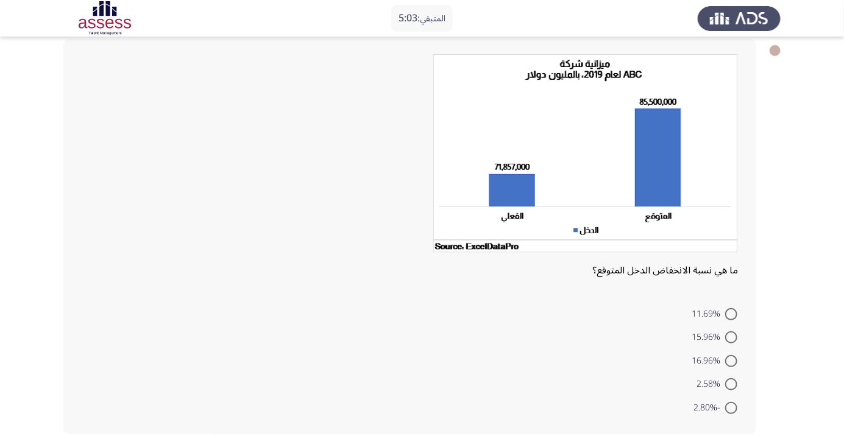
click at [731, 317] on span at bounding box center [731, 314] width 12 height 12
click at [731, 317] on input "11.69%" at bounding box center [731, 314] width 12 height 12
radio input "true"
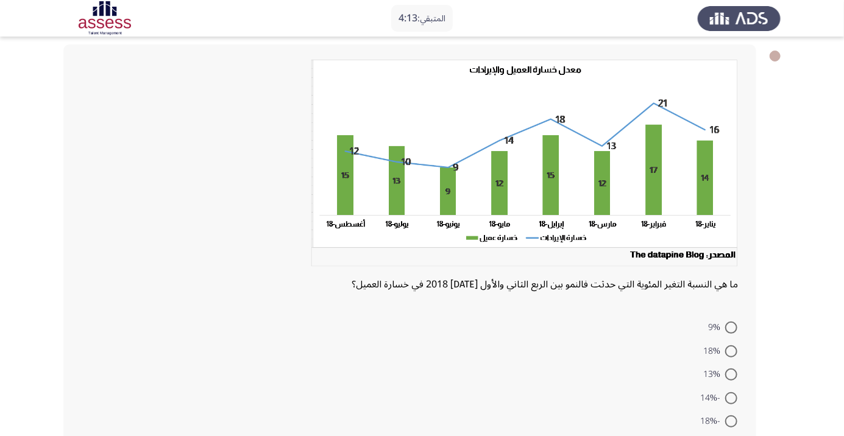
scroll to position [39, 0]
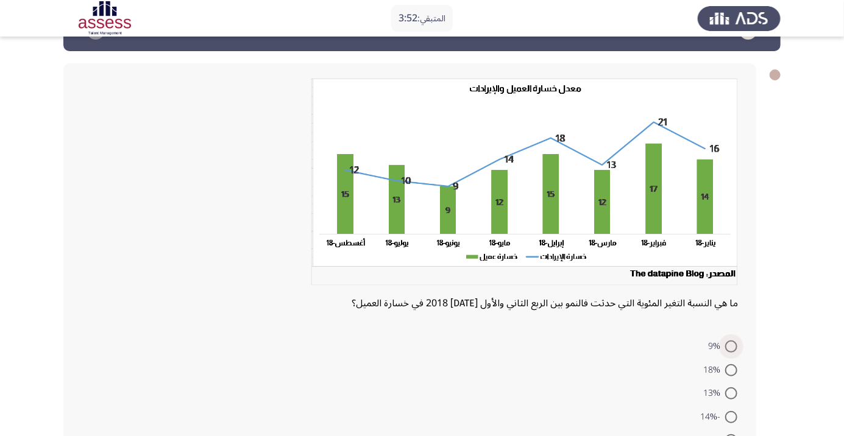
click at [731, 346] on span at bounding box center [731, 347] width 12 height 12
click at [731, 346] on input "9%" at bounding box center [731, 347] width 12 height 12
radio input "true"
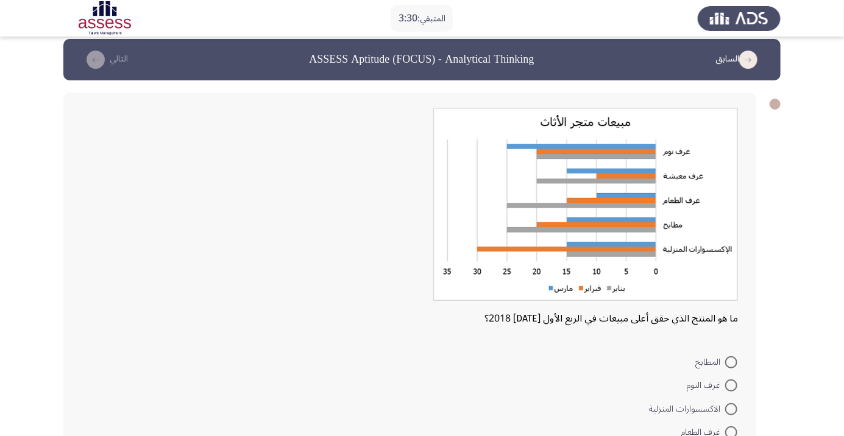
scroll to position [13, 0]
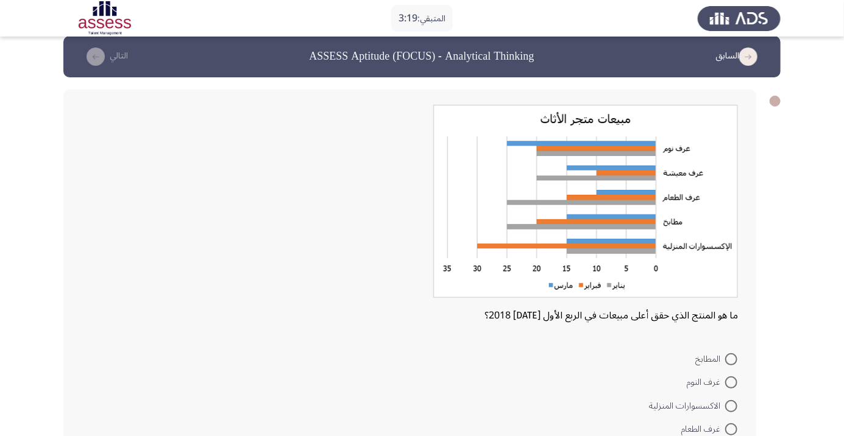
click at [727, 383] on span at bounding box center [731, 383] width 12 height 12
click at [727, 383] on input "غرف النوم" at bounding box center [731, 383] width 12 height 12
radio input "true"
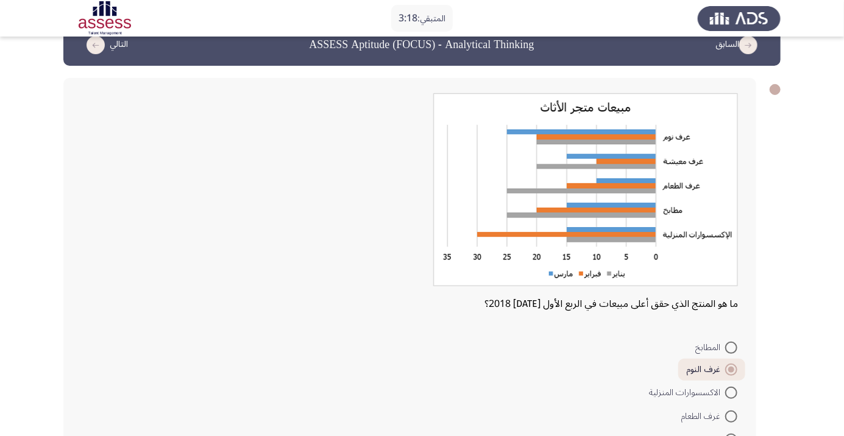
scroll to position [57, 0]
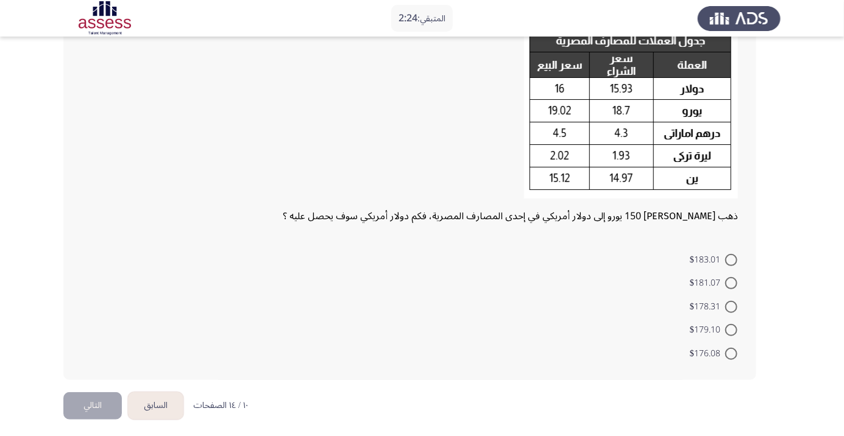
scroll to position [94, 0]
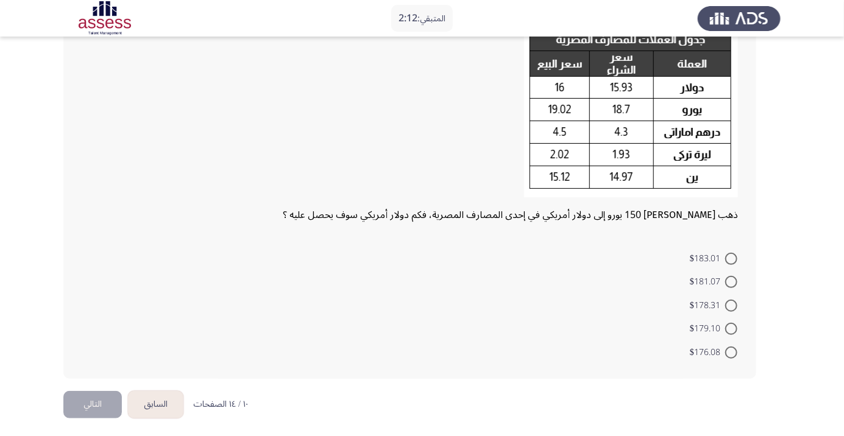
click at [4, 52] on app-assessment-container "المتبقي: 2:12 السابق ASSESS Aptitude (FOCUS) - Analytical Thinking التالي ذهب […" at bounding box center [422, 172] width 844 height 437
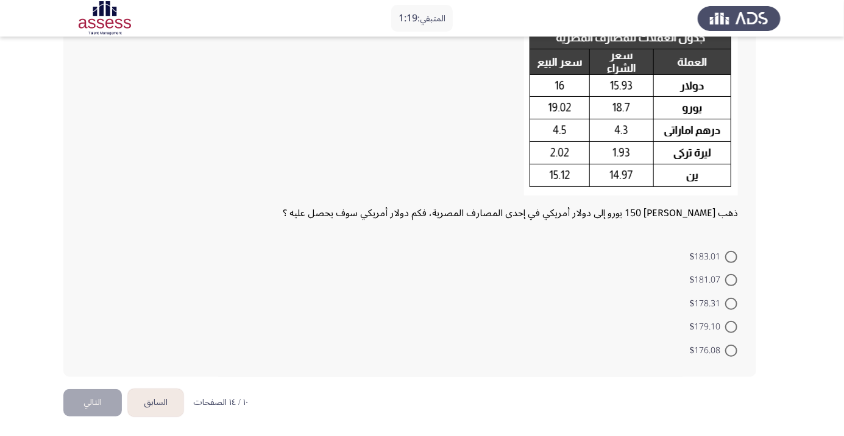
scroll to position [97, 0]
click at [731, 278] on span at bounding box center [731, 279] width 12 height 12
click at [731, 278] on input "$181.07" at bounding box center [731, 279] width 12 height 12
radio input "true"
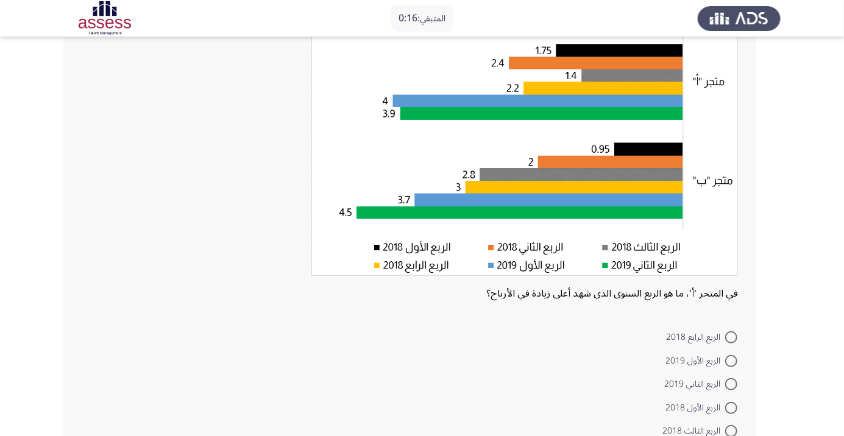
scroll to position [107, 0]
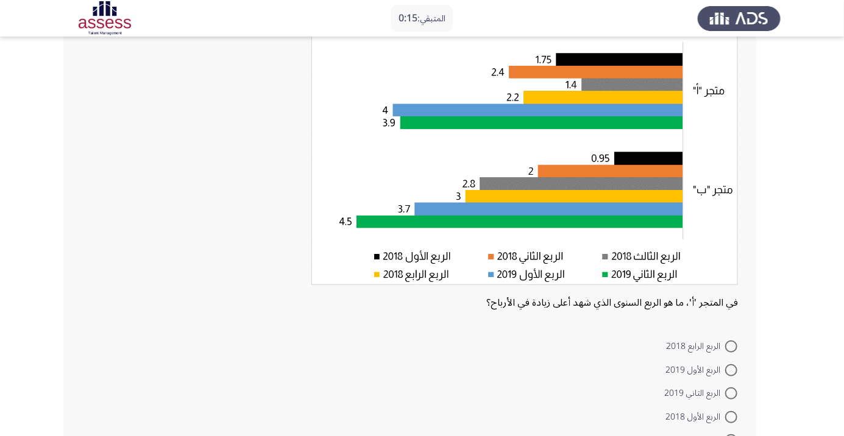
click at [731, 346] on span at bounding box center [731, 347] width 12 height 12
click at [731, 346] on input "الربع الرابع 2018" at bounding box center [731, 347] width 12 height 12
radio input "true"
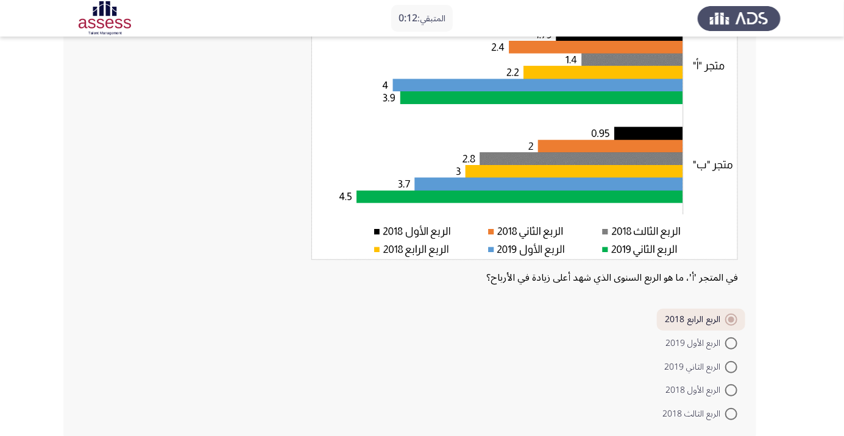
scroll to position [138, 0]
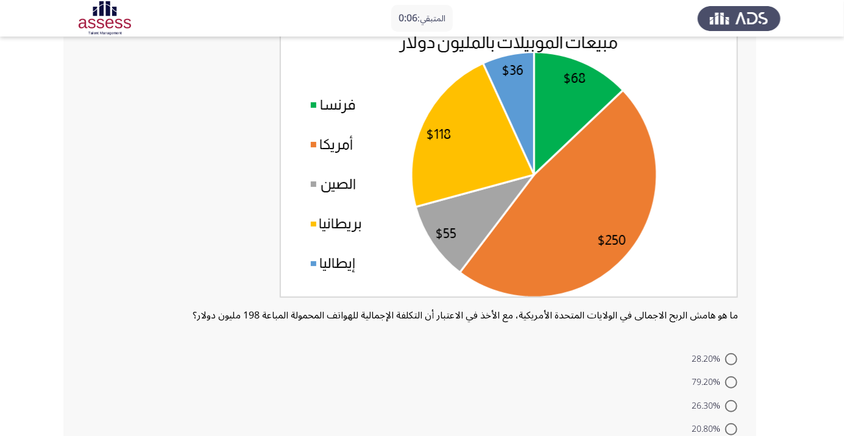
scroll to position [94, 0]
click at [731, 382] on span at bounding box center [731, 383] width 12 height 12
click at [731, 382] on input "79.20%" at bounding box center [731, 383] width 12 height 12
radio input "true"
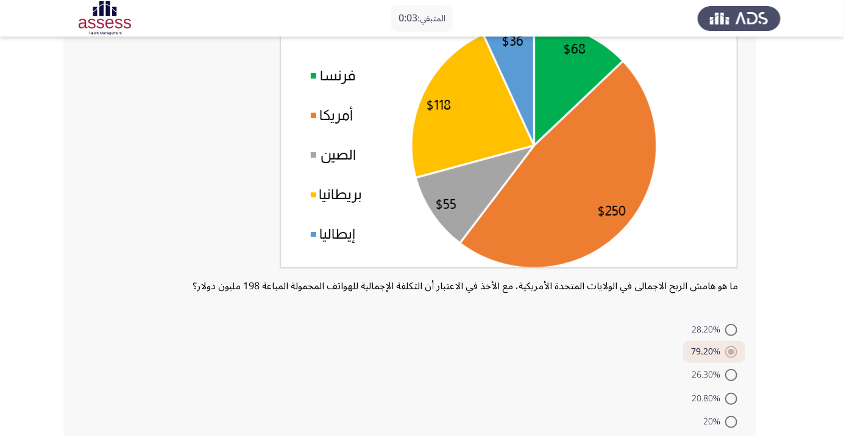
scroll to position [135, 0]
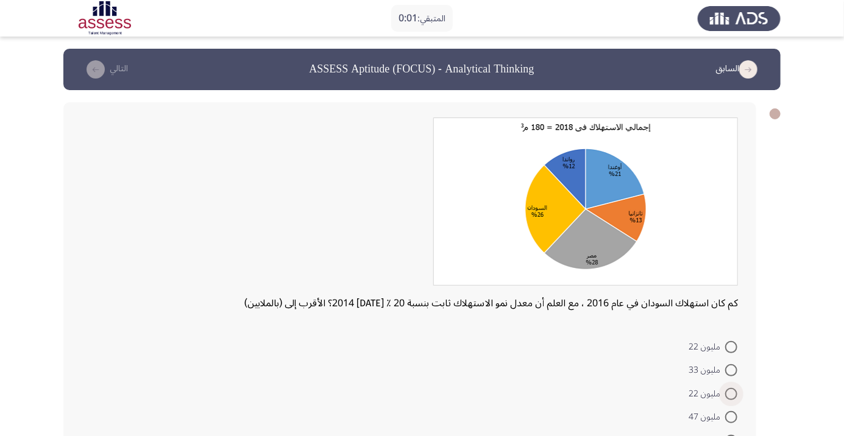
click at [731, 394] on span at bounding box center [731, 394] width 12 height 12
click at [731, 394] on input "مليون 22" at bounding box center [731, 394] width 12 height 12
radio input "true"
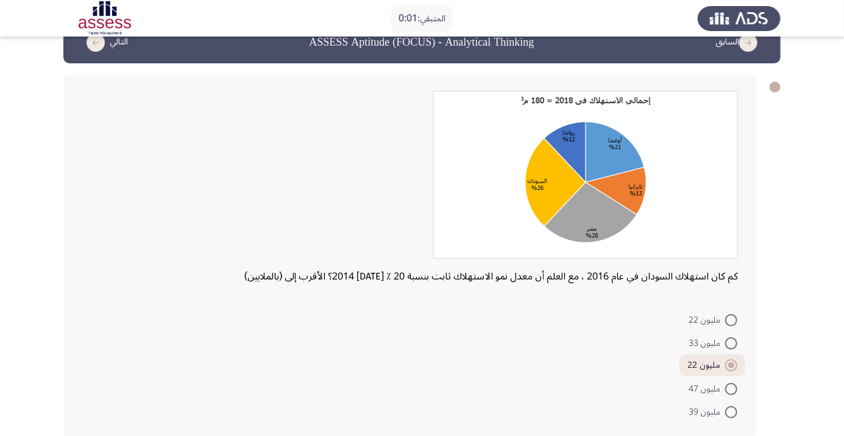
scroll to position [32, 0]
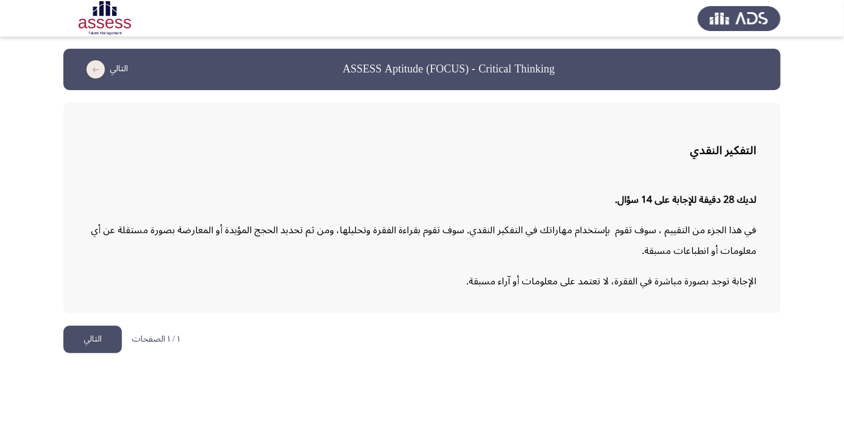
click at [97, 339] on button "التالي" at bounding box center [92, 339] width 58 height 27
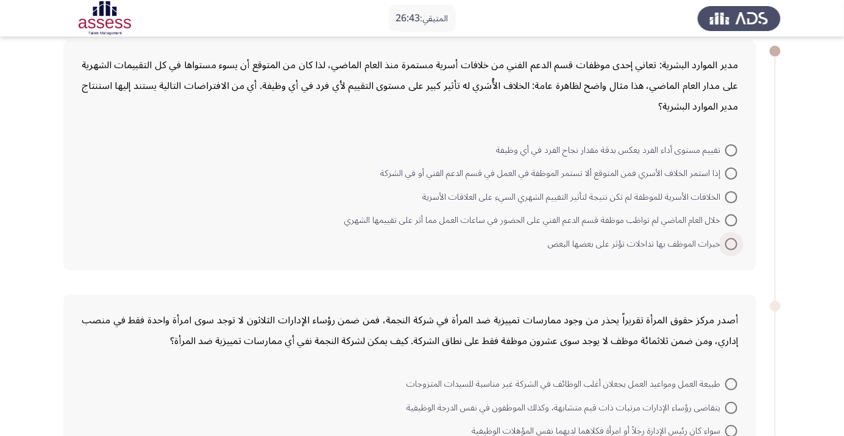
scroll to position [62, 0]
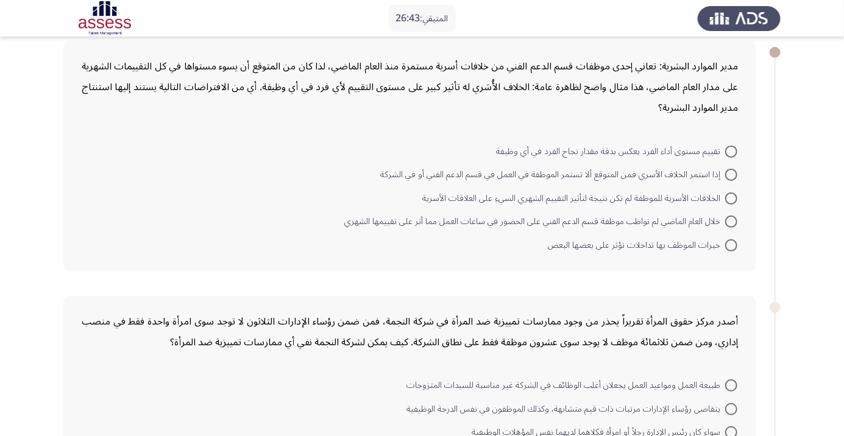
click at [731, 150] on span at bounding box center [731, 152] width 12 height 12
click at [731, 150] on input "تقييم مستوى أداء الفرد يعكس بدقة مقدار نجاح الفرد في أي وظيفة" at bounding box center [731, 152] width 12 height 12
radio input "true"
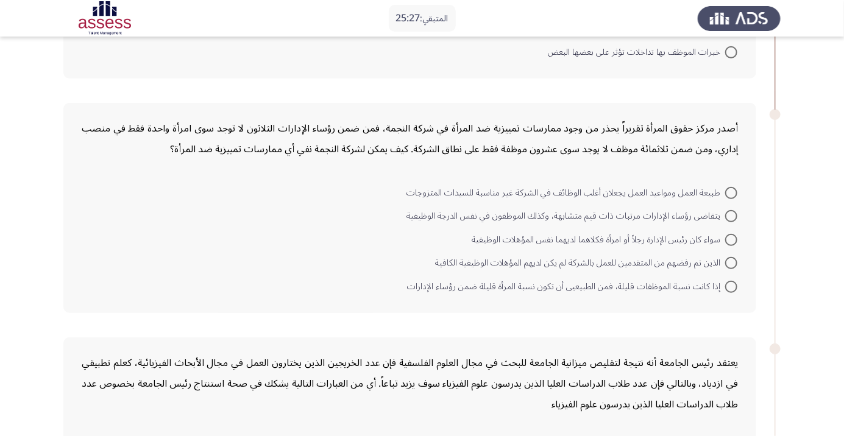
scroll to position [262, 0]
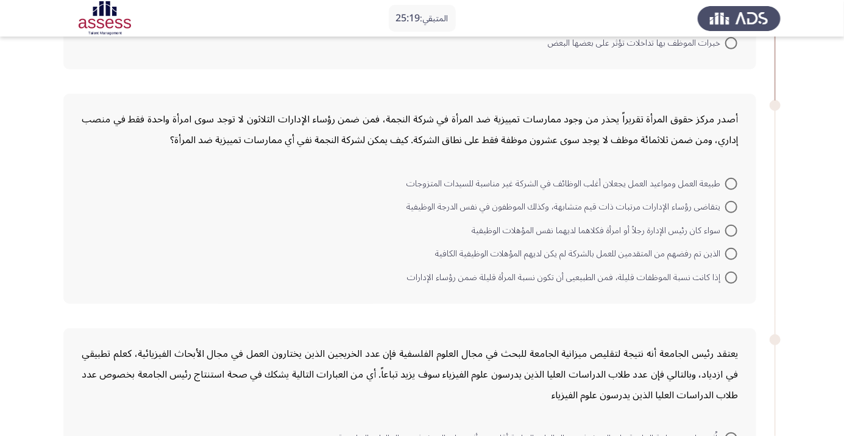
click at [731, 182] on span at bounding box center [731, 184] width 12 height 12
click at [731, 182] on input "طبيعة العمل ومواعيد العمل يجعلان أغلب الوظائف في الشركة غير مناسبة للسيدات المت…" at bounding box center [731, 184] width 12 height 12
radio input "true"
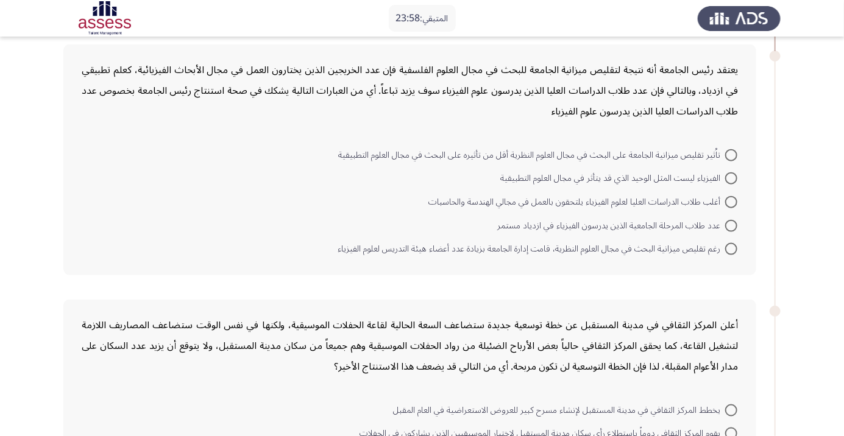
scroll to position [551, 0]
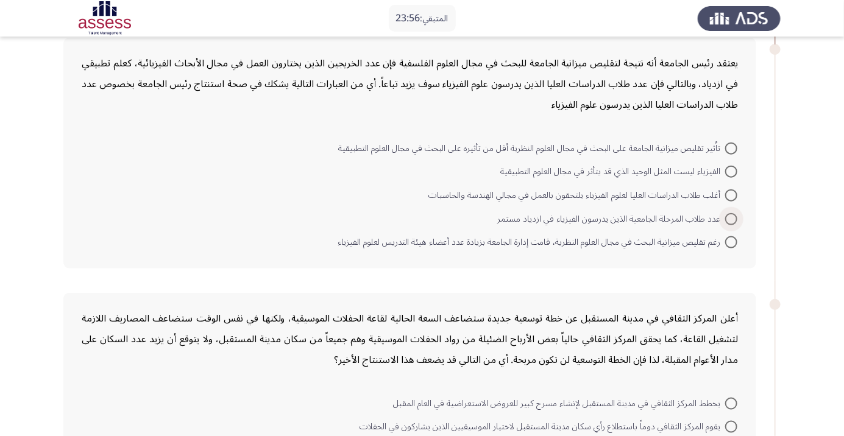
click at [731, 217] on span at bounding box center [731, 219] width 12 height 12
click at [731, 217] on input "عدد طلاب المرحلة الجامعية الذين يدرسون الفيزياء في ازدياد مستمر" at bounding box center [731, 219] width 12 height 12
radio input "true"
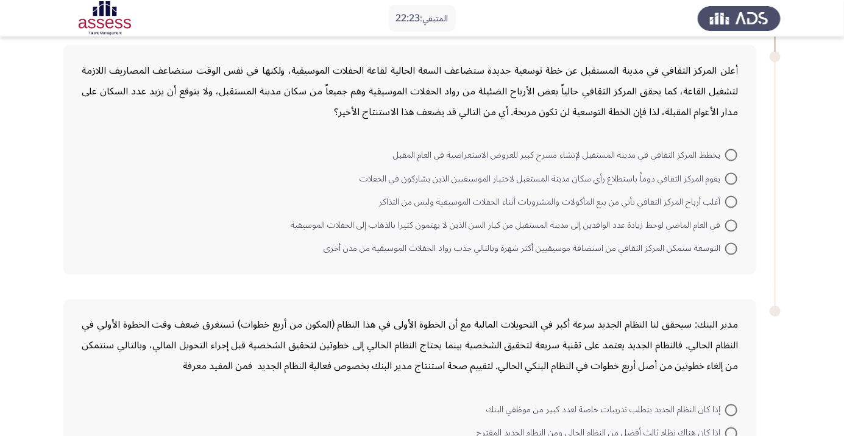
scroll to position [798, 0]
click at [731, 252] on span at bounding box center [731, 248] width 12 height 12
click at [731, 252] on input "التوسعة ستمكن المركز الثقافي من استضافة موسيقيين أكثر شهرة وبالتالي جذب رواد ال…" at bounding box center [731, 248] width 12 height 12
radio input "true"
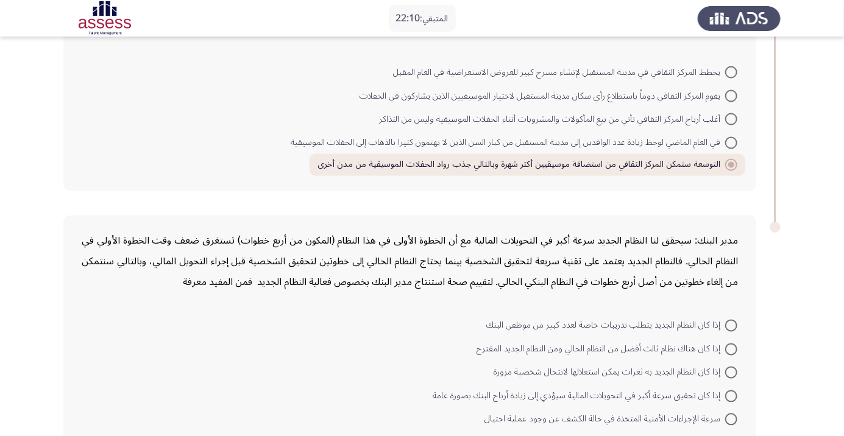
scroll to position [891, 0]
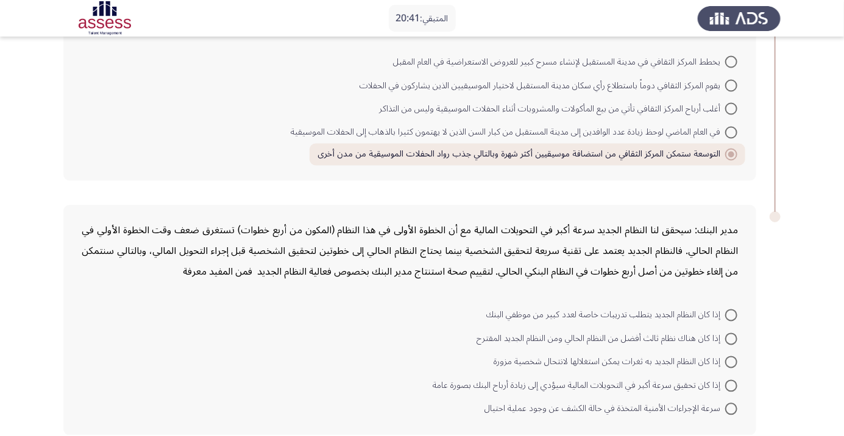
click at [731, 313] on span at bounding box center [731, 315] width 12 height 12
click at [731, 313] on input "إذا كان النظام الجديد يتطلب تدريبات خاصة لعدد كبير من موظفي البنك" at bounding box center [731, 315] width 12 height 12
radio input "true"
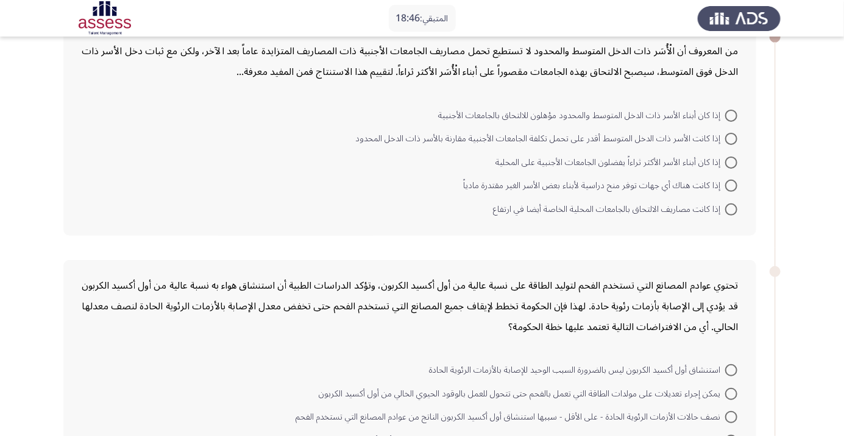
scroll to position [73, 0]
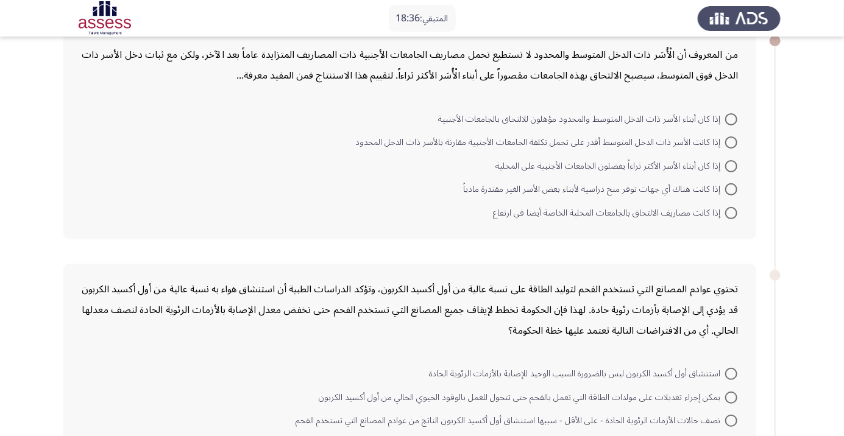
click at [731, 118] on span at bounding box center [731, 119] width 12 height 12
click at [731, 118] on input "إذا كان أبناء الأسر ذات الدخل المتوسط والمحدود مؤهلون للالتحاق بالجامعات الأجنب…" at bounding box center [731, 119] width 12 height 12
radio input "true"
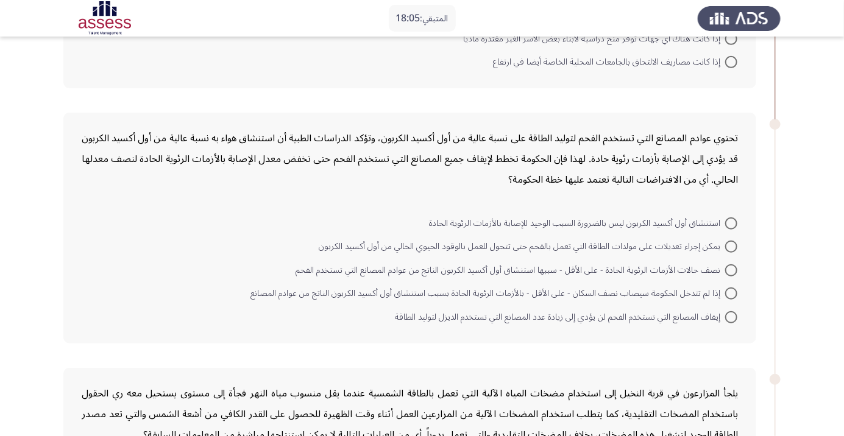
scroll to position [226, 0]
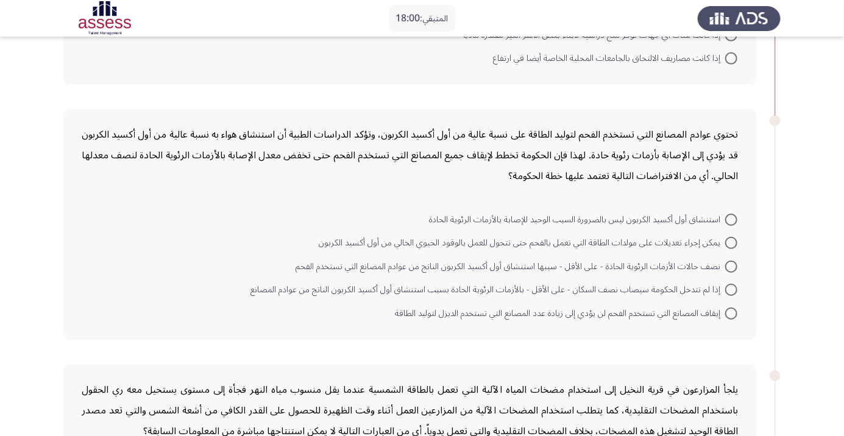
click at [731, 242] on span at bounding box center [731, 243] width 12 height 12
click at [731, 242] on input "يمكن إجراء تعديلات على مولدات الطاقة التي تعمل بالفحم حتى تتحول للعمل بالوقود ا…" at bounding box center [731, 243] width 12 height 12
radio input "true"
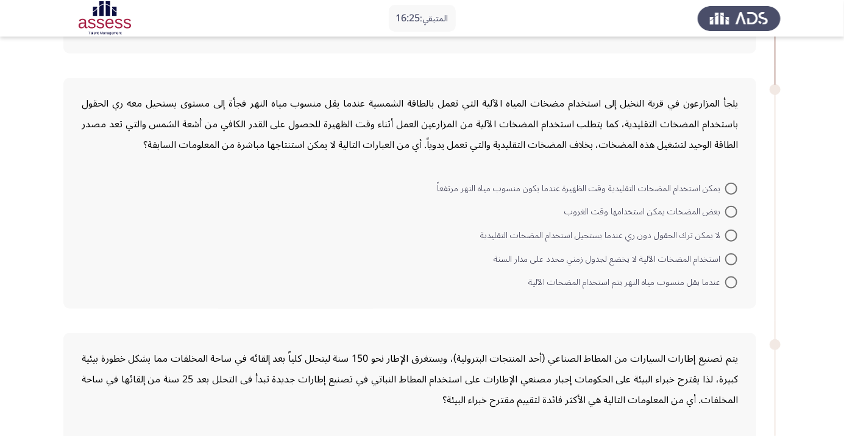
scroll to position [523, 0]
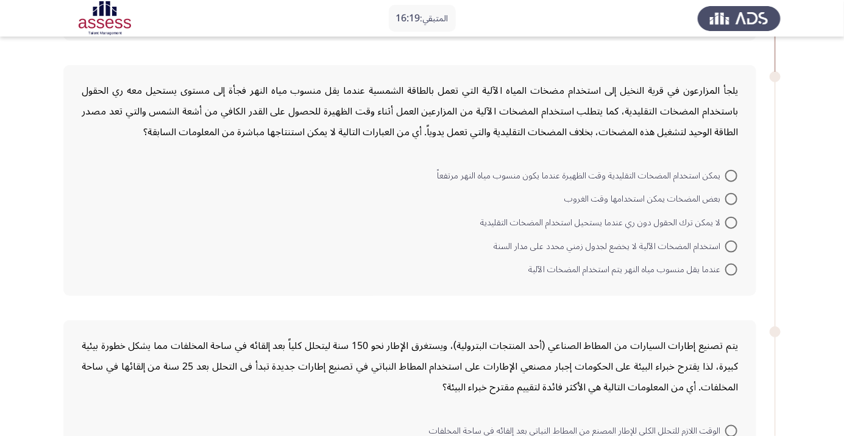
click at [731, 268] on span at bounding box center [731, 270] width 12 height 12
click at [731, 268] on input "عندما يقل منسوب مياه النهر يتم استخدام المضخات الآلية" at bounding box center [731, 270] width 12 height 12
radio input "true"
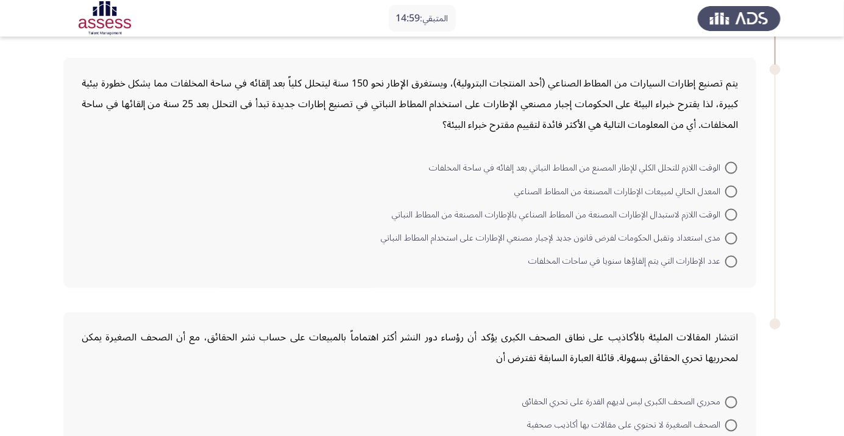
scroll to position [799, 0]
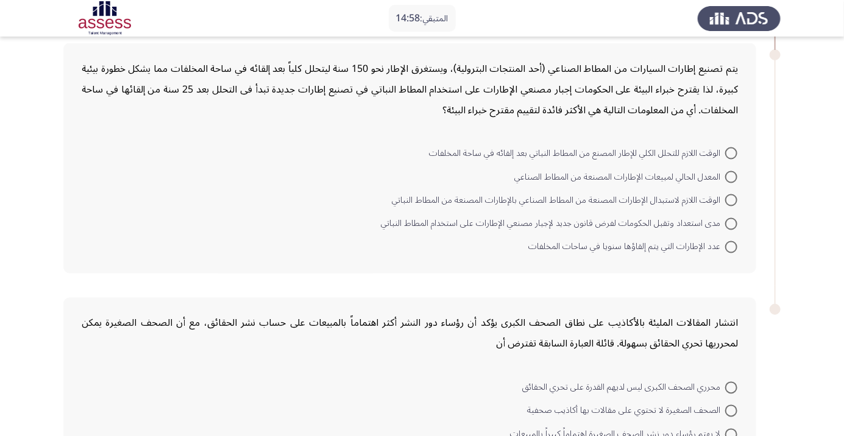
click at [731, 199] on span at bounding box center [731, 200] width 12 height 12
click at [731, 199] on input "الوقت اللازم لاستبدال الإطارات المصنعة من المطاط الصناعي بالإطارات المصنعة من ا…" at bounding box center [731, 200] width 12 height 12
radio input "true"
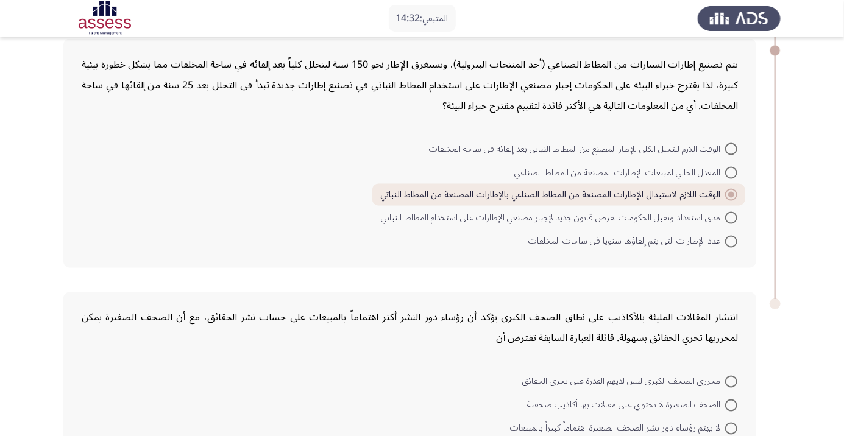
scroll to position [838, 0]
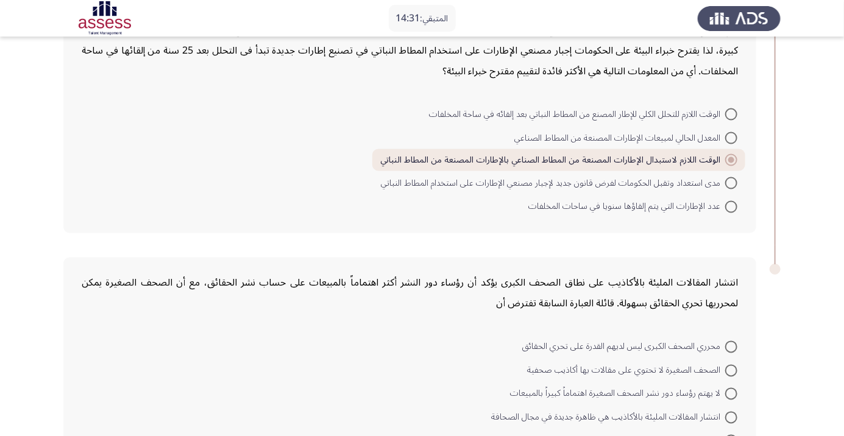
click at [731, 181] on span at bounding box center [731, 183] width 12 height 12
click at [731, 181] on input "مدى استعداد وتقبل الحكومات لفرض قانون جديد لإجبار مصنعي الإطارات على استخدام ال…" at bounding box center [731, 183] width 12 height 12
radio input "true"
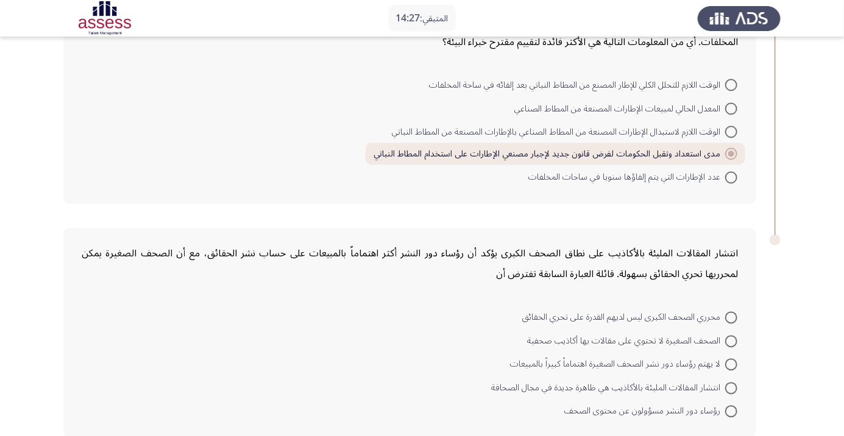
scroll to position [870, 0]
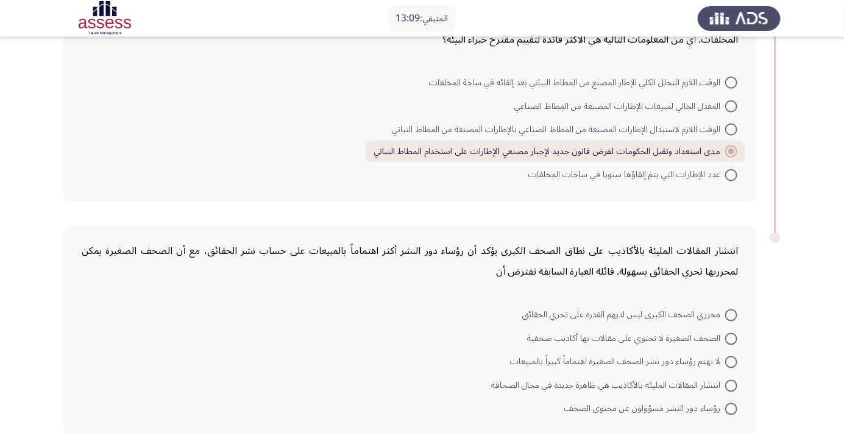
click at [731, 407] on span at bounding box center [731, 409] width 12 height 12
click at [731, 407] on input "رؤساء دور النشر مسؤولون عن محتوى الصحف" at bounding box center [731, 409] width 12 height 12
radio input "true"
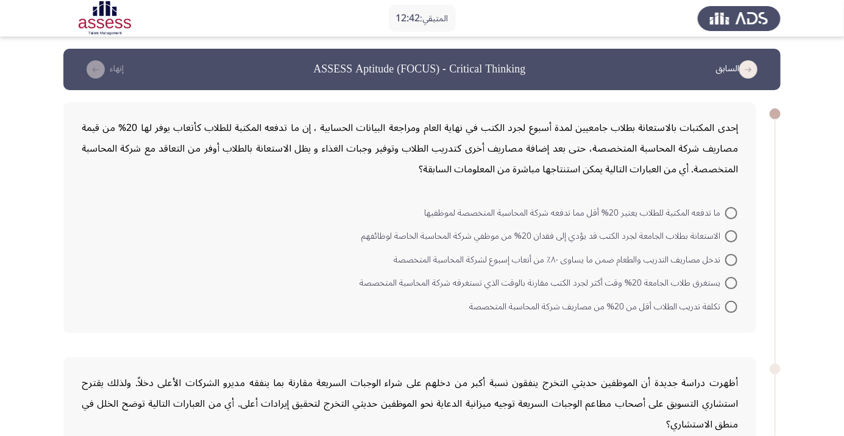
click at [318, 317] on form "ما تدفعه المكتبة للطلاب يعتبر 20% أقل مما تدفعه شركة المحاسبة المتخصصة لموظفيها…" at bounding box center [410, 259] width 656 height 118
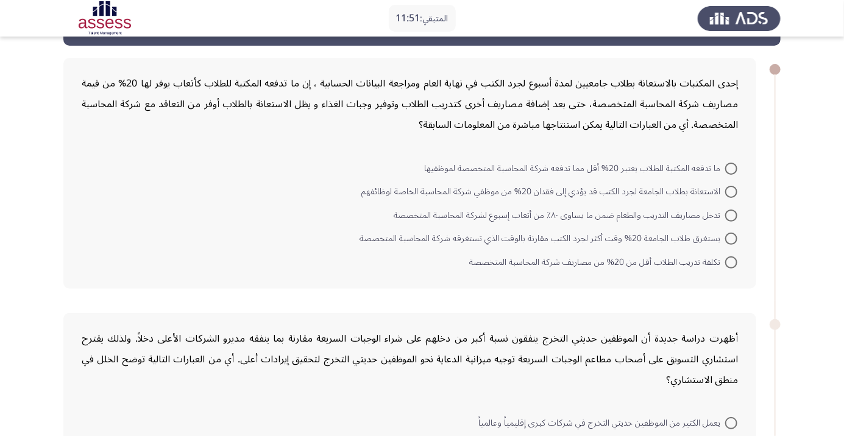
scroll to position [49, 0]
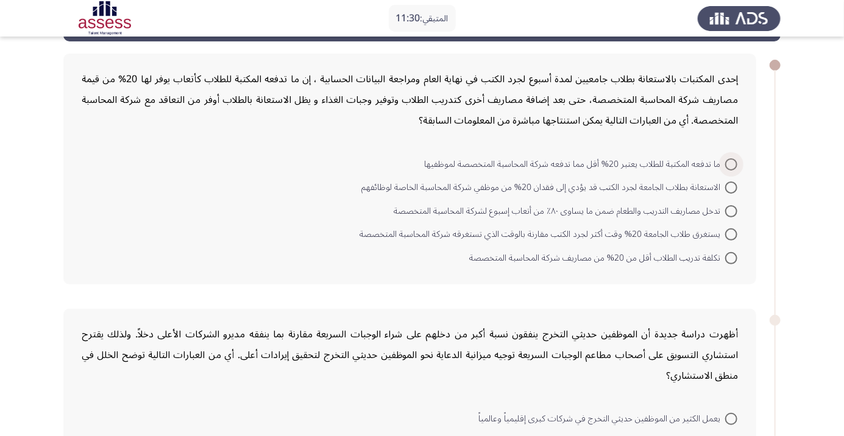
click at [731, 163] on span at bounding box center [731, 164] width 12 height 12
click at [731, 163] on input "ما تدفعه المكتبة للطلاب يعتبر 20% أقل مما تدفعه شركة المحاسبة المتخصصة لموظفيها" at bounding box center [731, 164] width 12 height 12
radio input "true"
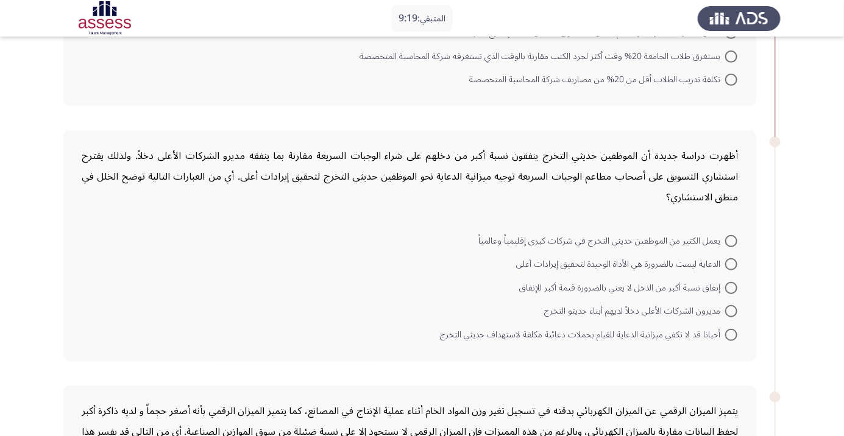
scroll to position [231, 0]
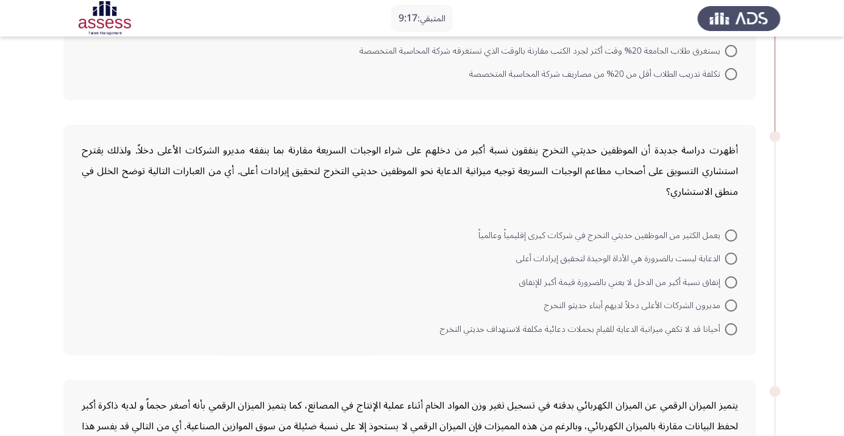
click at [718, 254] on span "الدعاية ليست بالضرورة هي الأداة الوحيدة لتحقيق إيرادات أعلى" at bounding box center [620, 259] width 209 height 15
click at [725, 254] on input "الدعاية ليست بالضرورة هي الأداة الوحيدة لتحقيق إيرادات أعلى" at bounding box center [731, 259] width 12 height 12
radio input "true"
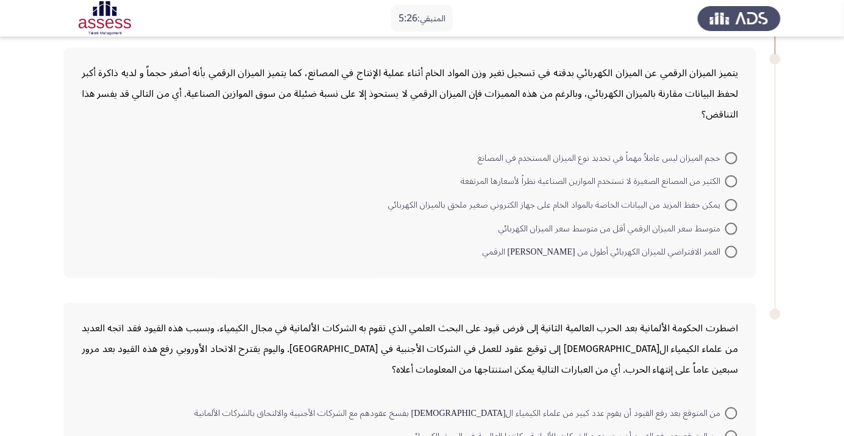
scroll to position [577, 0]
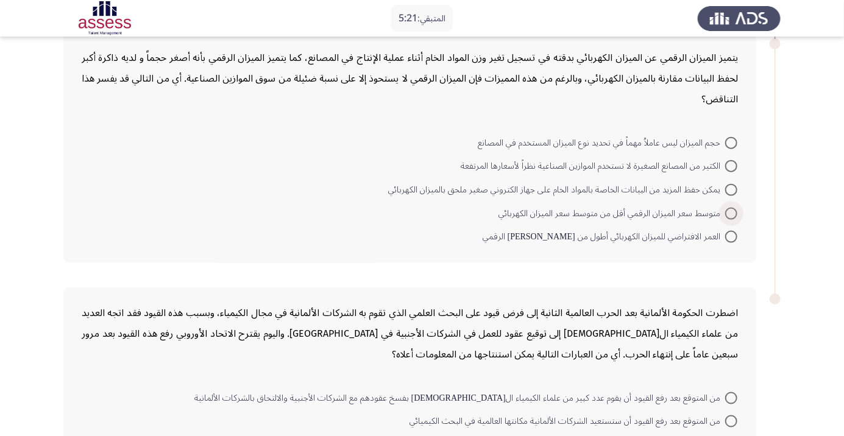
click at [731, 211] on span at bounding box center [731, 214] width 12 height 12
click at [731, 211] on input "متوسط سعر الميزان الرقمي أقل من متوسط سعر الميزان الكهربائي" at bounding box center [731, 214] width 12 height 12
radio input "true"
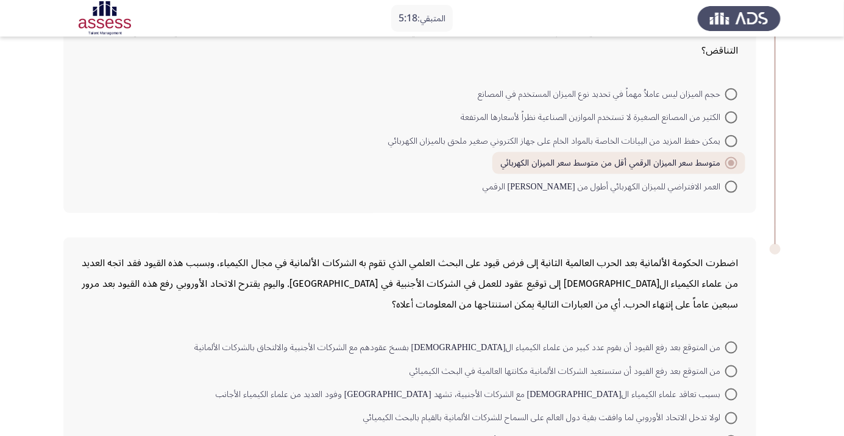
scroll to position [658, 0]
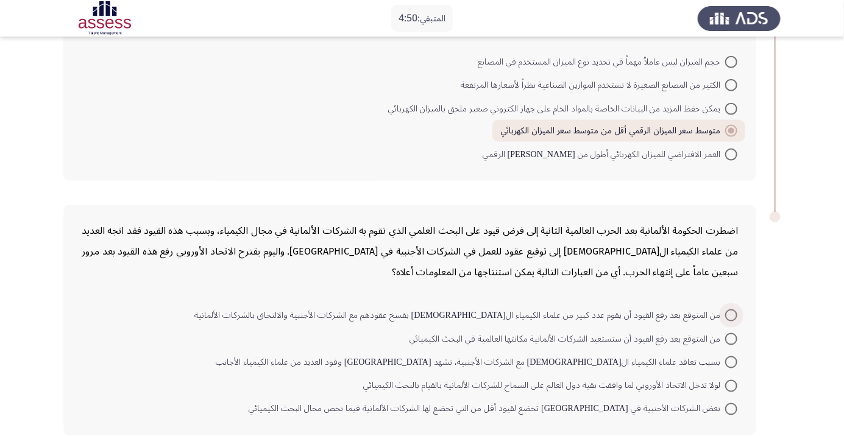
click at [731, 313] on span at bounding box center [731, 315] width 12 height 12
click at [731, 313] on input "من المتوقع بعد رفع القيود أن يقوم عدد كبير من علماء الكيمياء ال[DEMOGRAPHIC_DAT…" at bounding box center [731, 315] width 12 height 12
radio input "true"
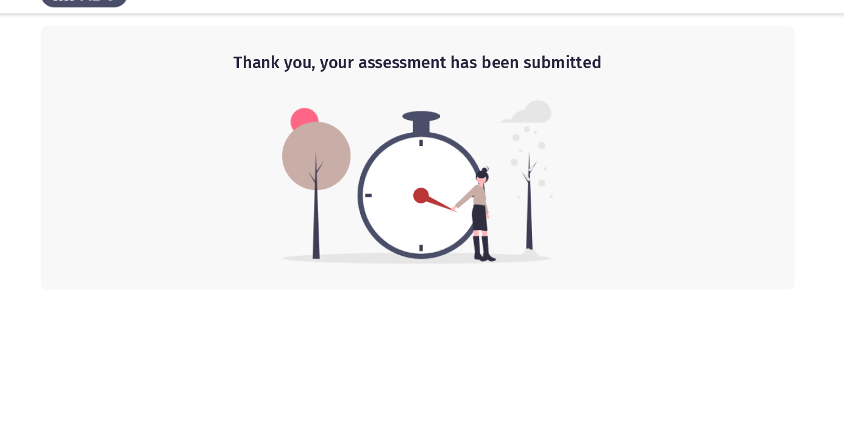
scroll to position [0, 0]
